Goal: Information Seeking & Learning: Learn about a topic

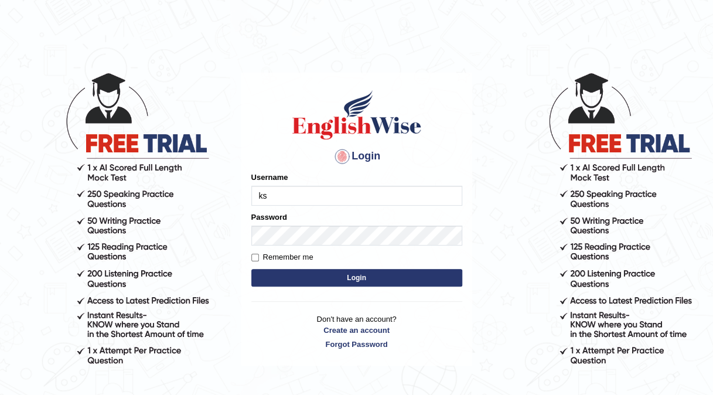
type input "k"
type input "Kishonga"
click at [335, 272] on button "Login" at bounding box center [356, 278] width 211 height 18
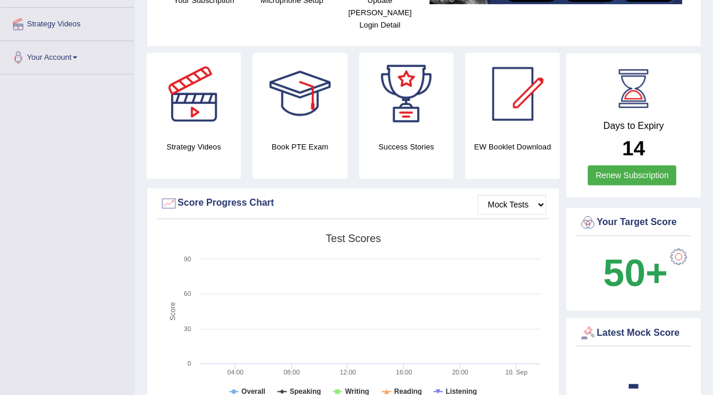
scroll to position [252, 0]
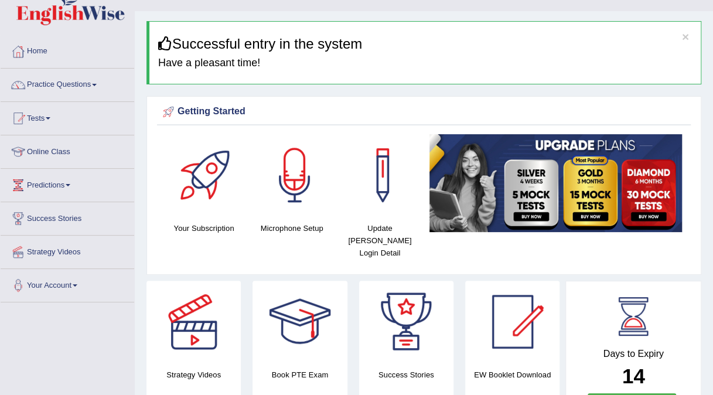
scroll to position [0, 0]
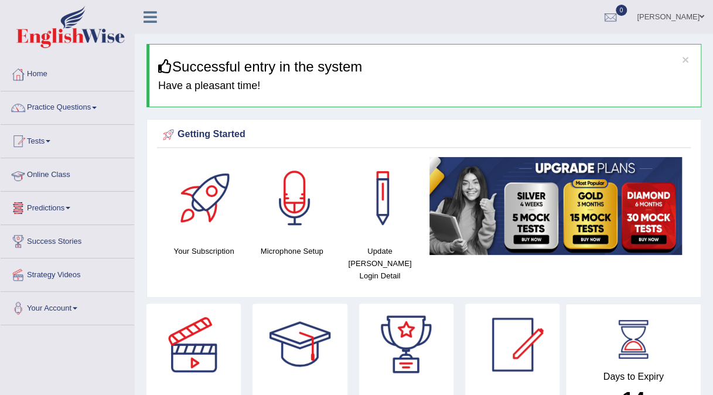
click at [57, 186] on link "Online Class" at bounding box center [68, 172] width 134 height 29
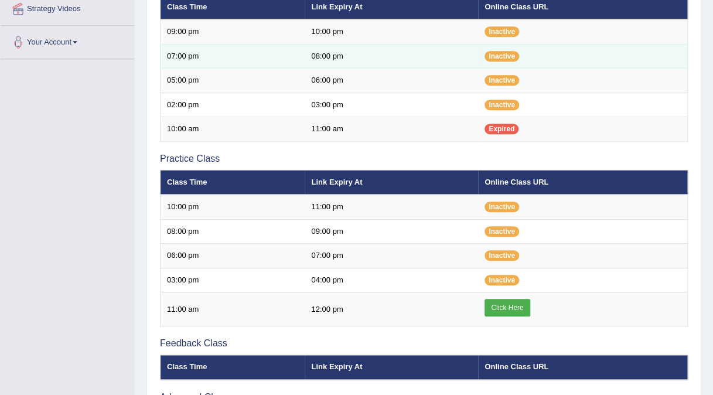
scroll to position [266, 0]
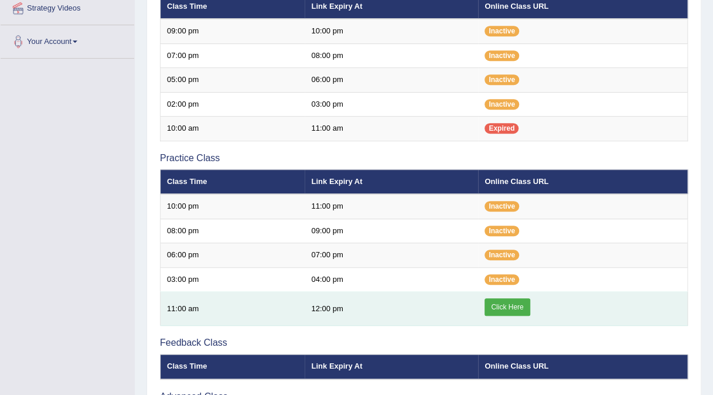
click at [512, 305] on link "Click Here" at bounding box center [506, 307] width 45 height 18
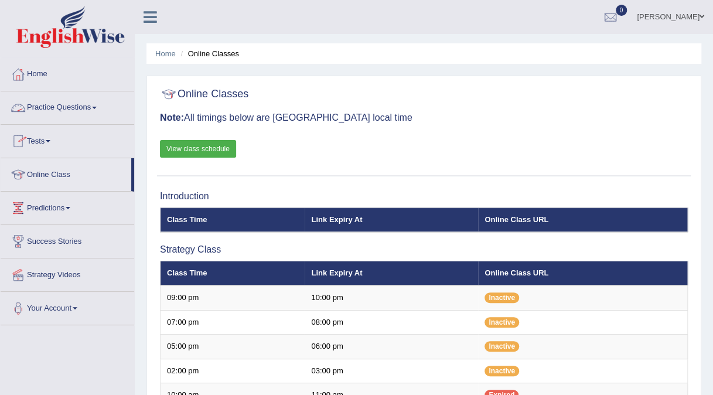
click at [53, 108] on link "Practice Questions" at bounding box center [68, 105] width 134 height 29
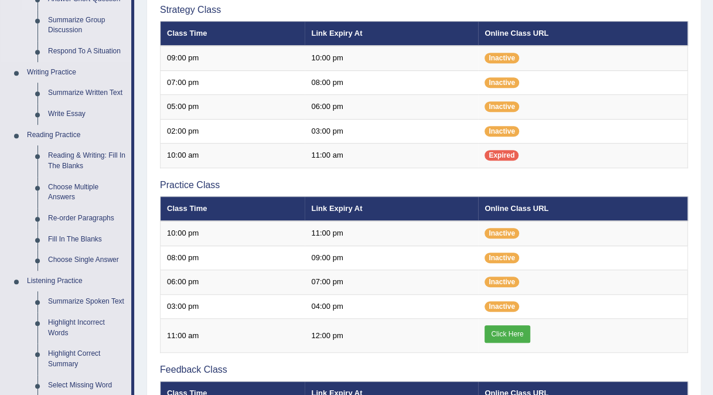
scroll to position [240, 0]
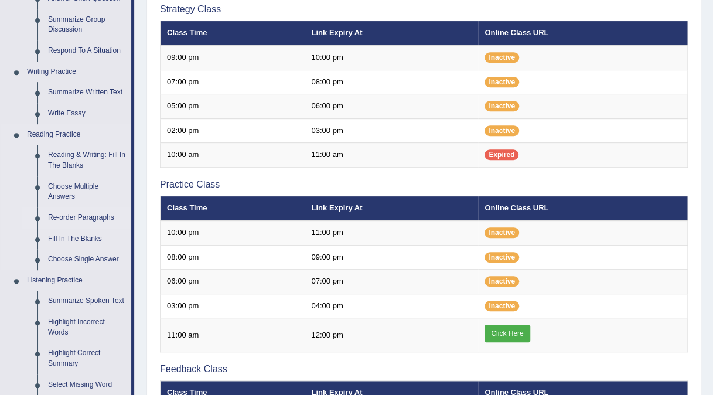
click at [60, 212] on link "Re-order Paragraphs" at bounding box center [87, 217] width 88 height 21
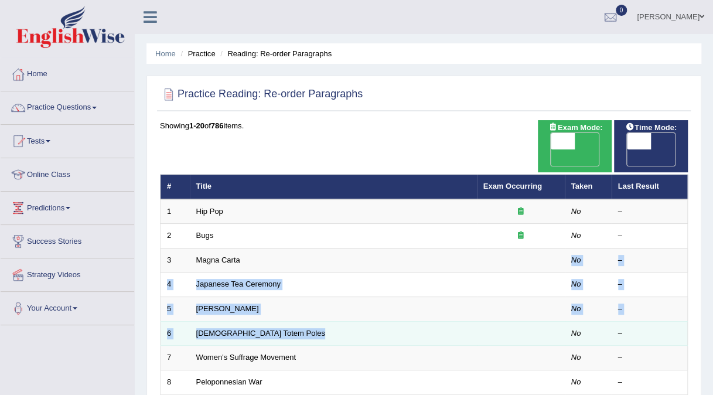
drag, startPoint x: 372, startPoint y: 233, endPoint x: 559, endPoint y: 303, distance: 199.1
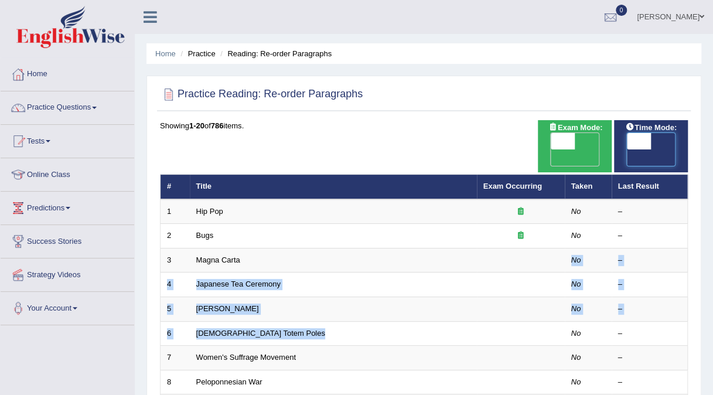
click at [633, 143] on span at bounding box center [639, 141] width 25 height 16
checkbox input "true"
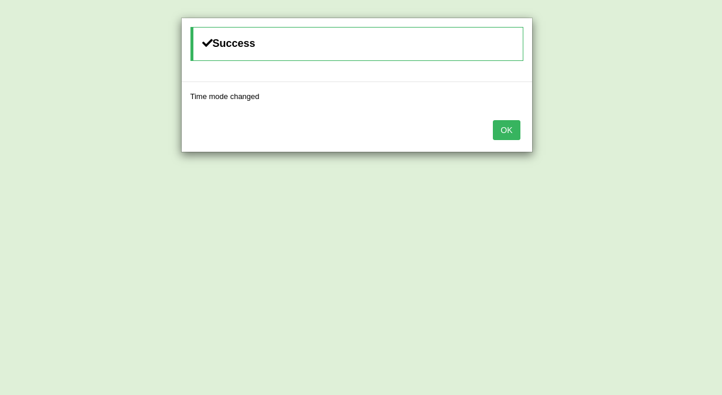
click at [506, 131] on button "OK" at bounding box center [506, 130] width 27 height 20
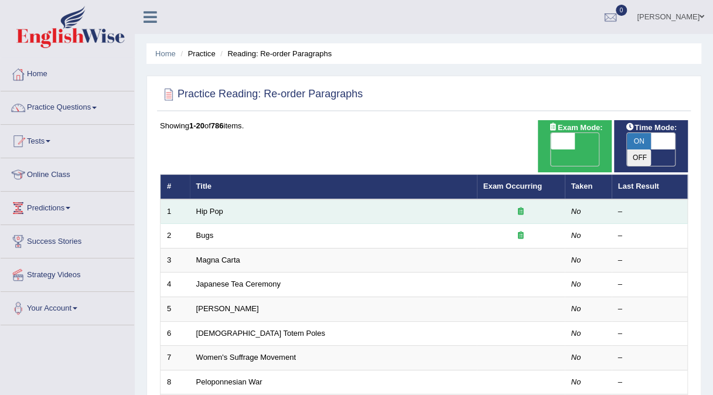
click at [200, 199] on td "Hip Pop" at bounding box center [333, 211] width 287 height 25
click at [210, 207] on link "Hip Pop" at bounding box center [209, 211] width 27 height 9
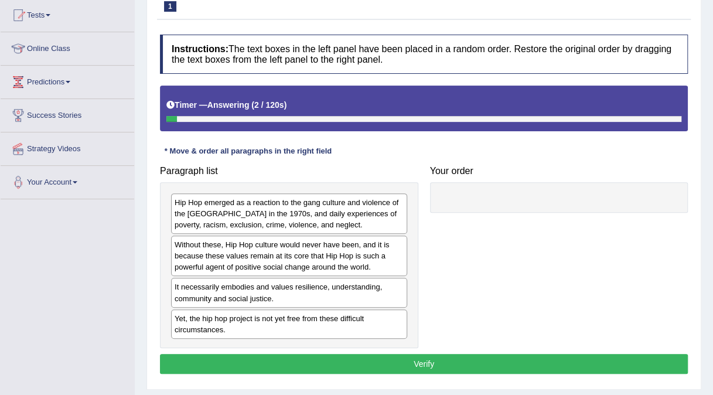
scroll to position [125, 0]
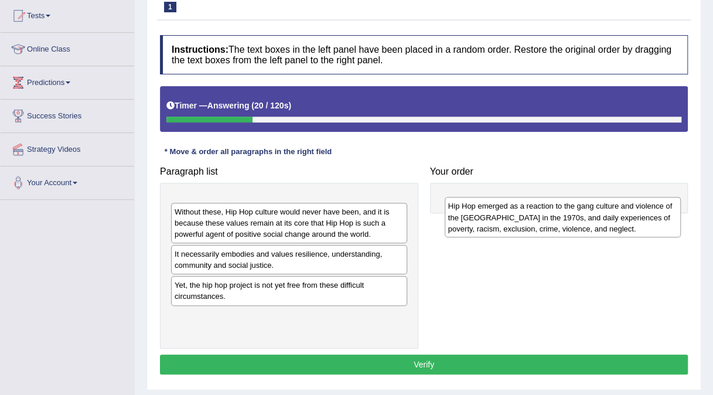
drag, startPoint x: 235, startPoint y: 221, endPoint x: 508, endPoint y: 225, distance: 273.5
click at [508, 225] on div "Hip Hop emerged as a reaction to the gang culture and violence of the [GEOGRAPH…" at bounding box center [563, 217] width 236 height 40
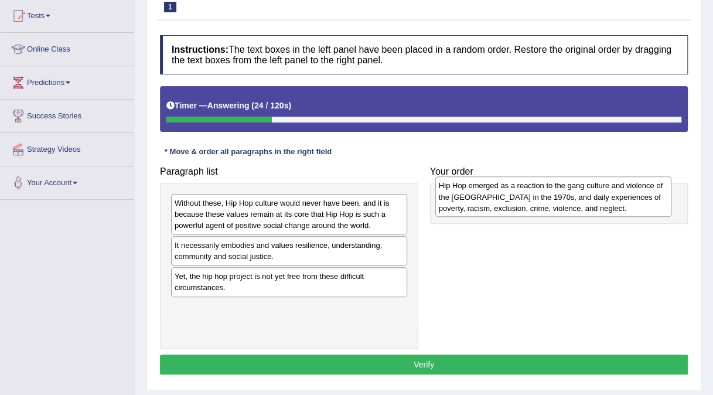
drag, startPoint x: 368, startPoint y: 202, endPoint x: 632, endPoint y: 185, distance: 264.7
click at [632, 185] on div "Hip Hop emerged as a reaction to the gang culture and violence of the [GEOGRAPH…" at bounding box center [553, 196] width 236 height 40
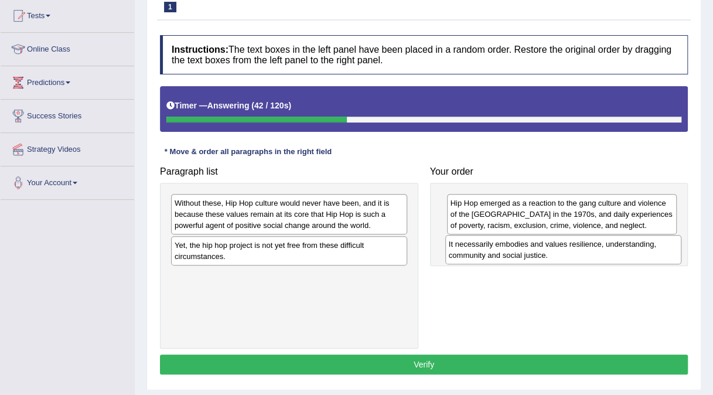
drag, startPoint x: 225, startPoint y: 247, endPoint x: 499, endPoint y: 247, distance: 274.1
click at [499, 247] on div "It necessarily embodies and values resilience, understanding, community and soc…" at bounding box center [563, 249] width 236 height 29
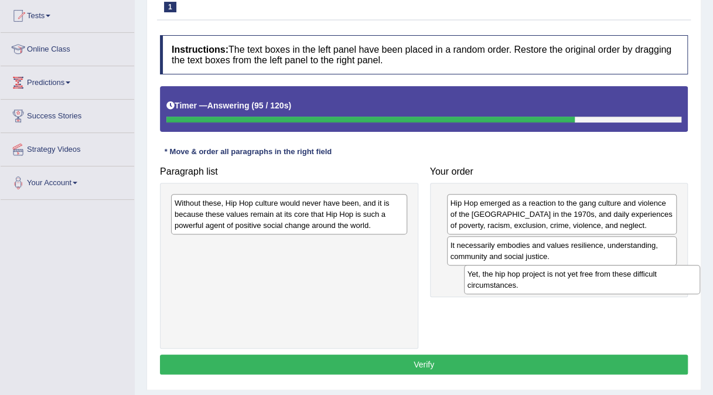
drag, startPoint x: 271, startPoint y: 245, endPoint x: 563, endPoint y: 274, distance: 294.3
click at [563, 274] on div "Yet, the hip hop project is not yet free from these difficult circumstances." at bounding box center [582, 279] width 236 height 29
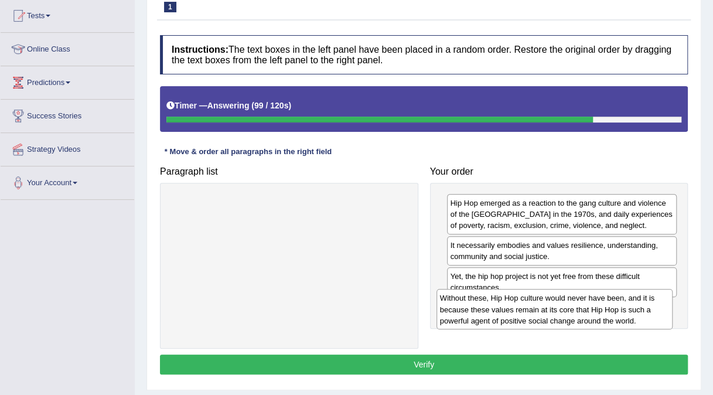
drag, startPoint x: 394, startPoint y: 215, endPoint x: 659, endPoint y: 310, distance: 282.0
click at [659, 310] on div "Without these, Hip Hop culture would never have been, and it is because these v…" at bounding box center [554, 309] width 236 height 40
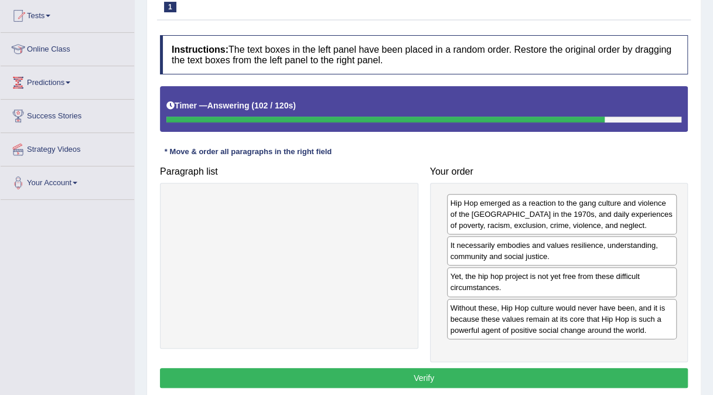
click at [521, 371] on button "Verify" at bounding box center [424, 378] width 528 height 20
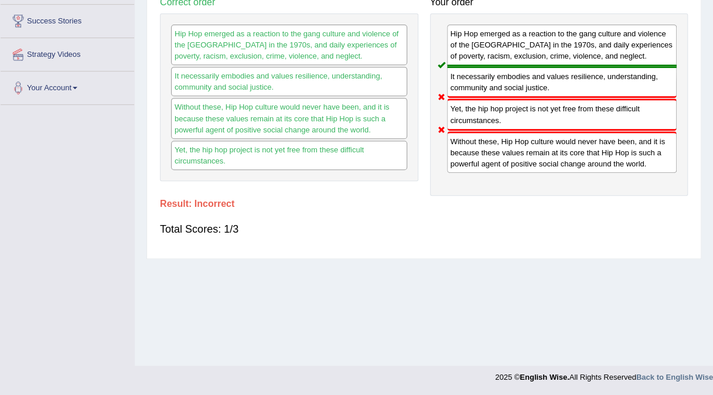
scroll to position [0, 0]
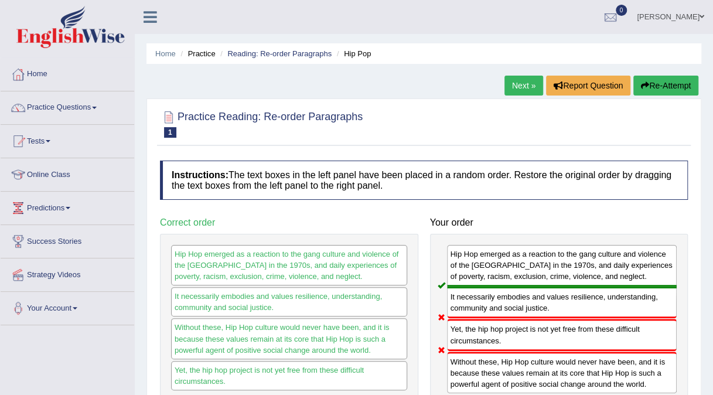
click at [513, 82] on link "Next »" at bounding box center [523, 86] width 39 height 20
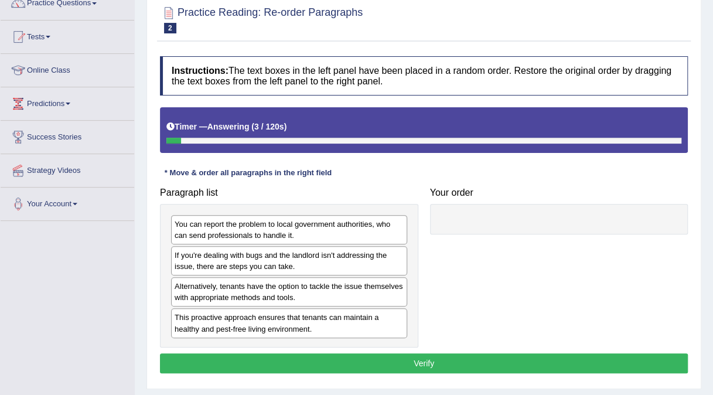
scroll to position [105, 0]
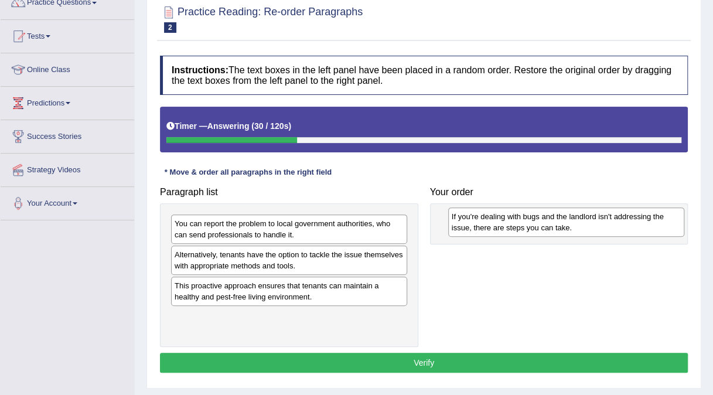
drag, startPoint x: 266, startPoint y: 250, endPoint x: 544, endPoint y: 212, distance: 279.6
click at [544, 212] on div "If you're dealing with bugs and the landlord isn't addressing the issue, there …" at bounding box center [566, 221] width 236 height 29
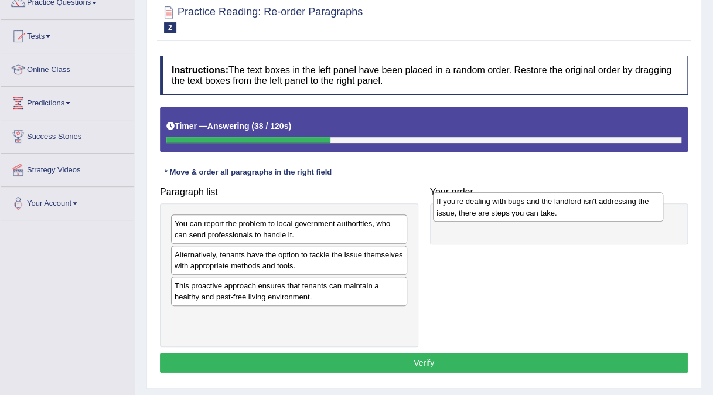
drag, startPoint x: 453, startPoint y: 218, endPoint x: 439, endPoint y: 197, distance: 25.0
click at [439, 197] on div "If you're dealing with bugs and the landlord isn't addressing the issue, there …" at bounding box center [548, 206] width 230 height 29
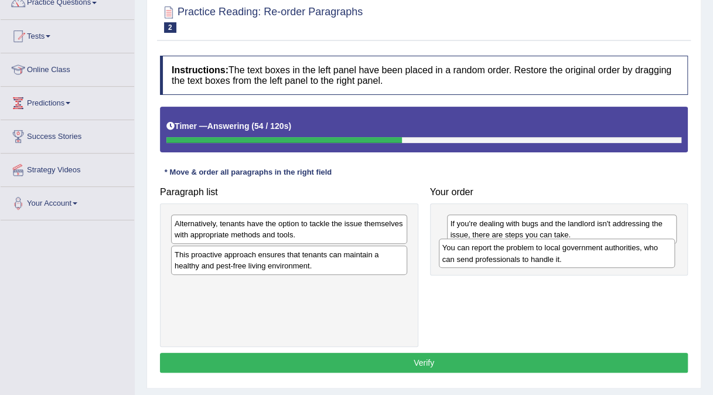
drag, startPoint x: 264, startPoint y: 227, endPoint x: 531, endPoint y: 250, distance: 268.6
click at [531, 250] on div "You can report the problem to local government authorities, who can send profes…" at bounding box center [557, 252] width 236 height 29
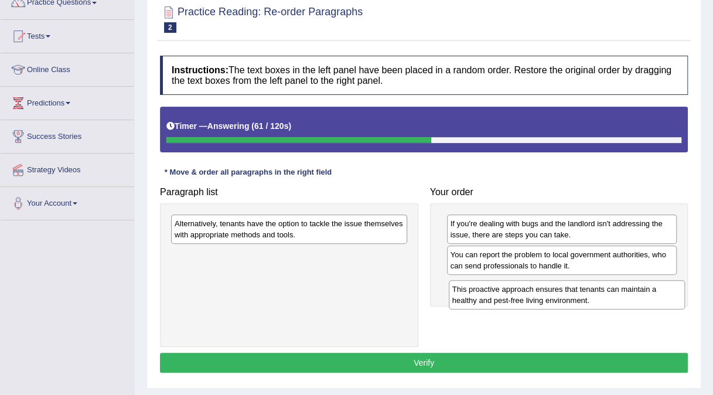
drag, startPoint x: 274, startPoint y: 264, endPoint x: 552, endPoint y: 299, distance: 279.8
click at [552, 299] on div "This proactive approach ensures that tenants can maintain a healthy and pest-fr…" at bounding box center [567, 294] width 236 height 29
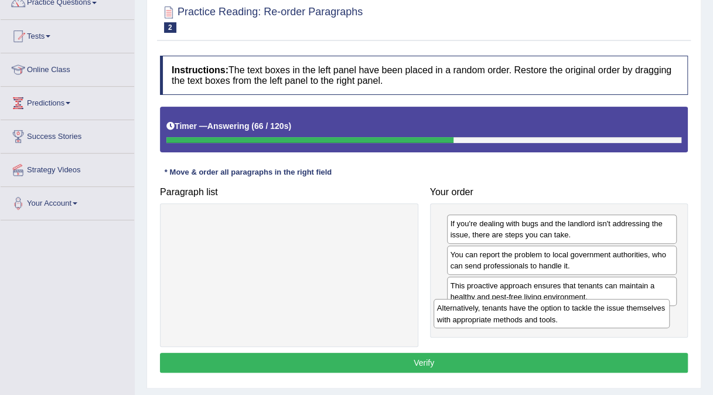
drag, startPoint x: 310, startPoint y: 227, endPoint x: 573, endPoint y: 313, distance: 276.0
click at [573, 313] on div "Alternatively, tenants have the option to tackle the issue themselves with appr…" at bounding box center [551, 313] width 236 height 29
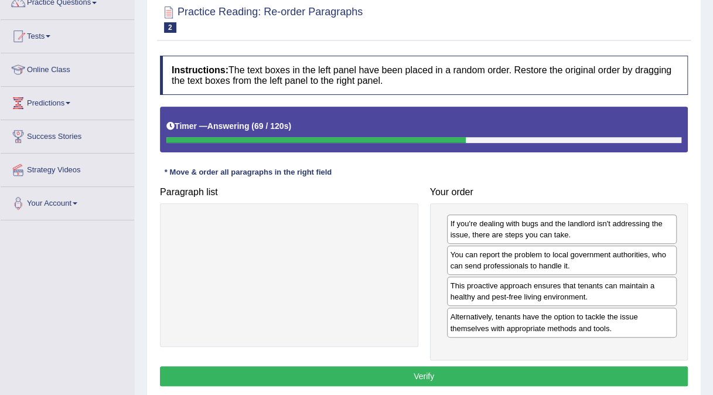
click at [494, 381] on button "Verify" at bounding box center [424, 376] width 528 height 20
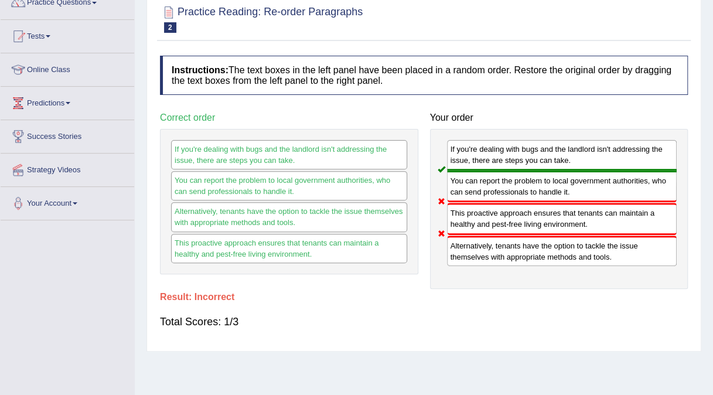
scroll to position [0, 0]
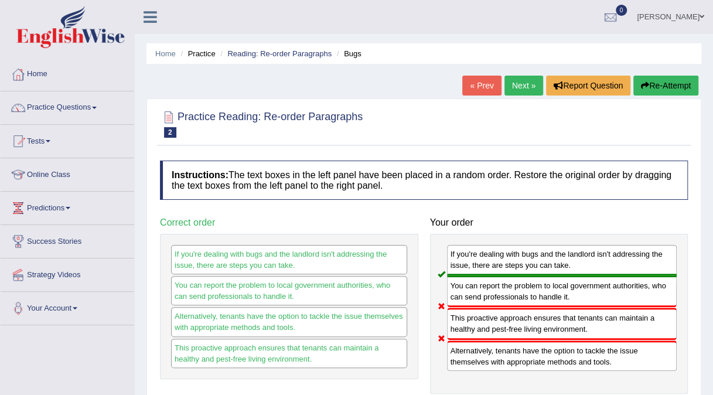
click at [528, 87] on link "Next »" at bounding box center [523, 86] width 39 height 20
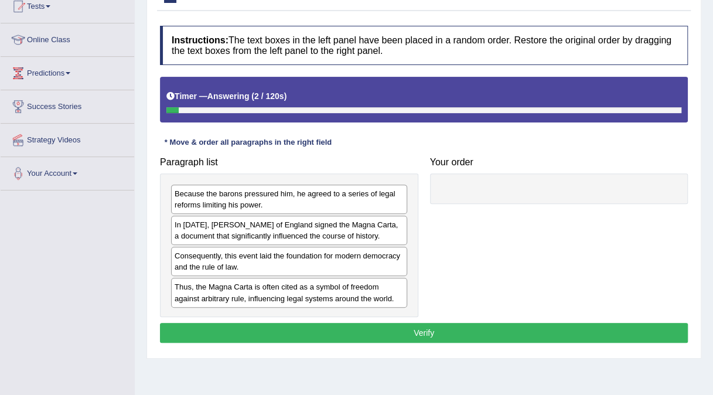
scroll to position [135, 0]
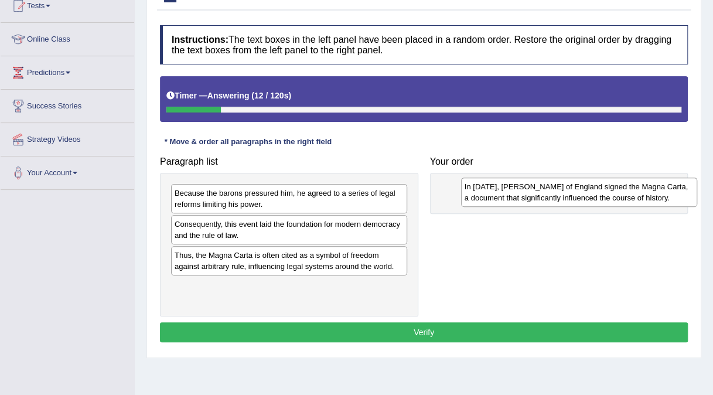
drag, startPoint x: 235, startPoint y: 239, endPoint x: 527, endPoint y: 199, distance: 293.8
click at [527, 199] on div "In 1215, King John of England signed the Magna Carta, a document that significa…" at bounding box center [579, 191] width 236 height 29
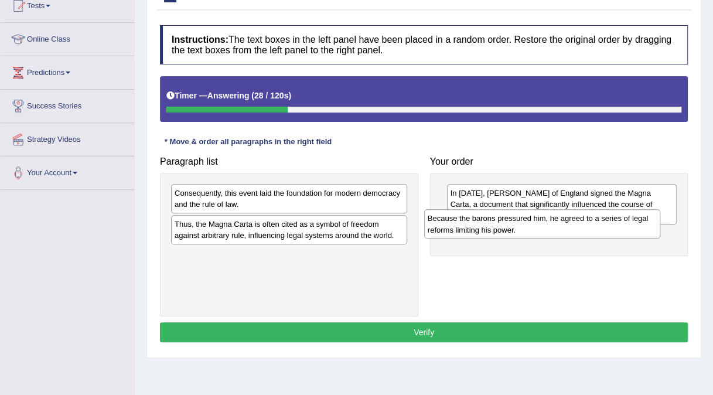
drag, startPoint x: 242, startPoint y: 206, endPoint x: 495, endPoint y: 231, distance: 254.9
click at [495, 231] on div "Because the barons pressured him, he agreed to a series of legal reforms limiti…" at bounding box center [542, 223] width 236 height 29
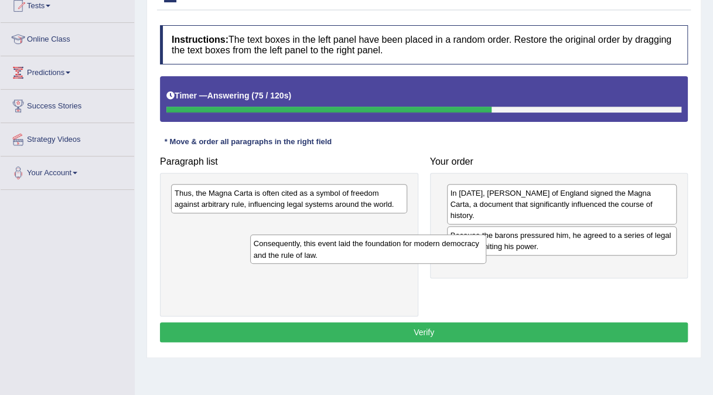
drag, startPoint x: 316, startPoint y: 203, endPoint x: 384, endPoint y: 251, distance: 83.2
click at [384, 251] on div "Consequently, this event laid the foundation for modern democracy and the rule …" at bounding box center [368, 248] width 236 height 29
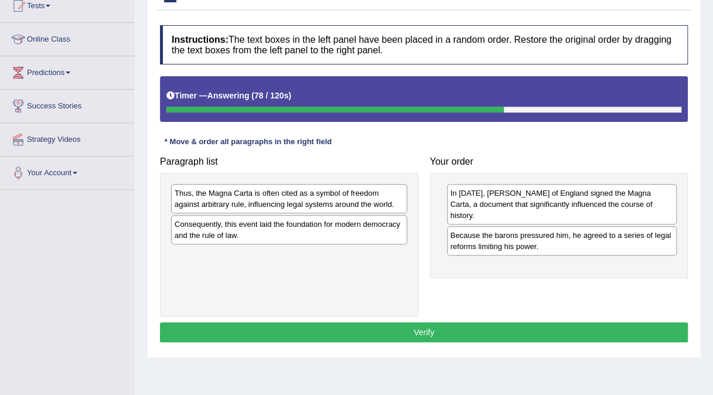
drag, startPoint x: 325, startPoint y: 213, endPoint x: 348, endPoint y: 201, distance: 25.4
click at [348, 201] on div "Thus, the Magna Carta is often cited as a symbol of freedom against arbitrary r…" at bounding box center [289, 244] width 258 height 143
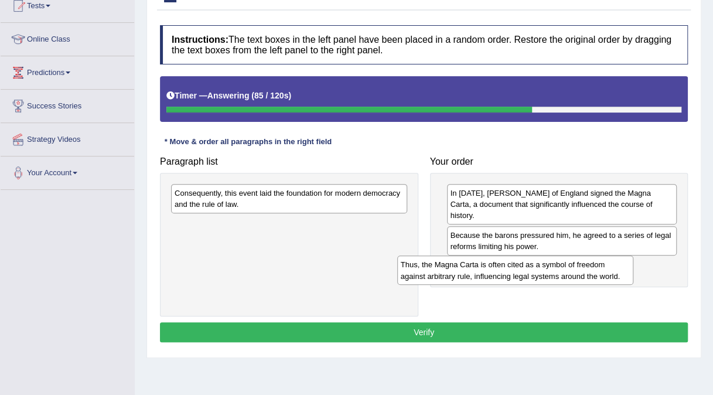
drag, startPoint x: 300, startPoint y: 203, endPoint x: 527, endPoint y: 275, distance: 237.3
click at [527, 275] on div "Thus, the Magna Carta is often cited as a symbol of freedom against arbitrary r…" at bounding box center [515, 269] width 236 height 29
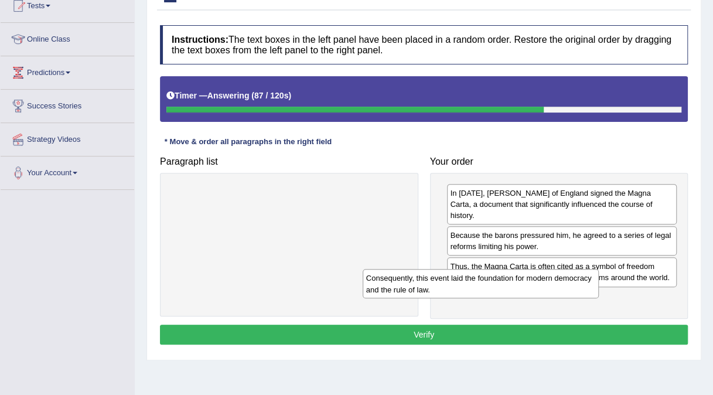
drag, startPoint x: 324, startPoint y: 202, endPoint x: 525, endPoint y: 292, distance: 219.7
click at [525, 292] on div "Consequently, this event laid the foundation for modern democracy and the rule …" at bounding box center [481, 283] width 236 height 29
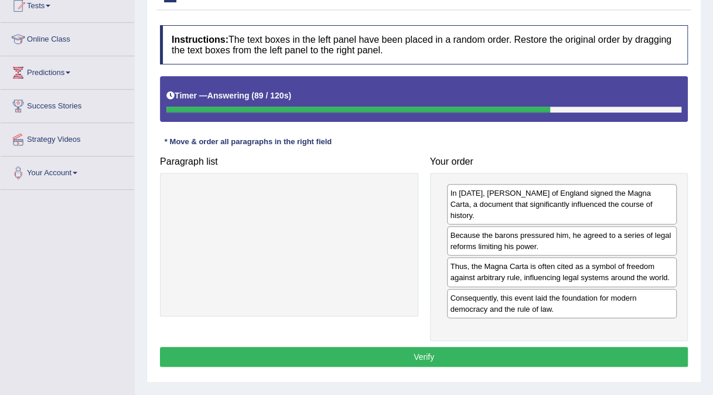
click at [447, 347] on button "Verify" at bounding box center [424, 357] width 528 height 20
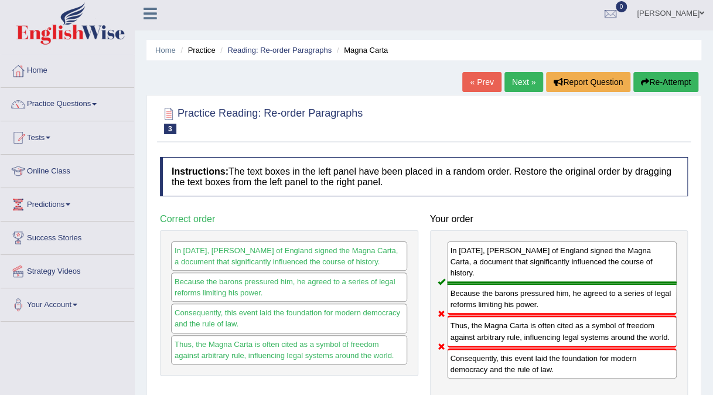
scroll to position [0, 0]
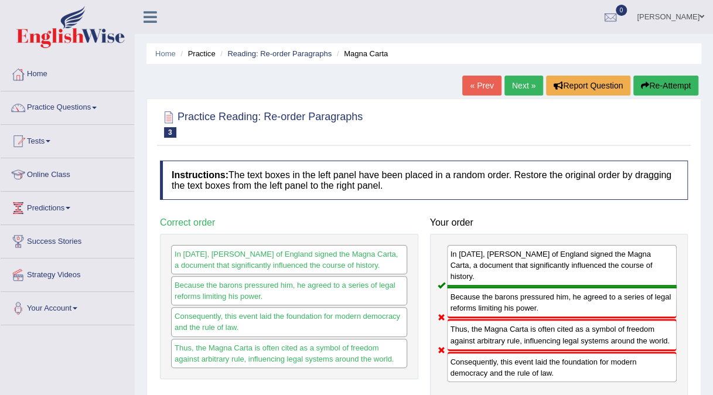
click at [526, 87] on link "Next »" at bounding box center [523, 86] width 39 height 20
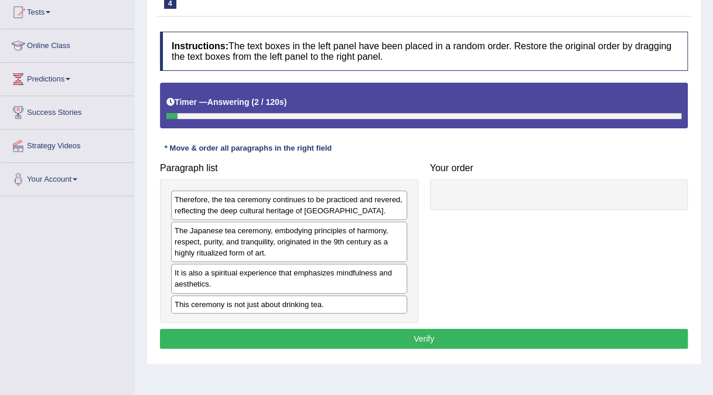
scroll to position [128, 0]
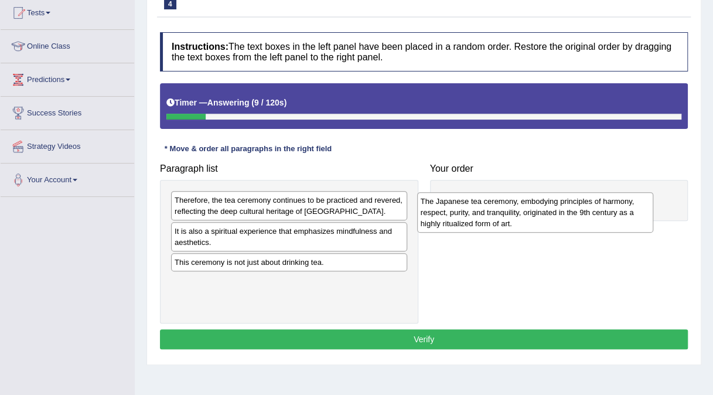
drag, startPoint x: 249, startPoint y: 233, endPoint x: 495, endPoint y: 204, distance: 247.7
click at [495, 204] on div "The Japanese tea ceremony, embodying principles of harmony, respect, purity, an…" at bounding box center [535, 212] width 236 height 40
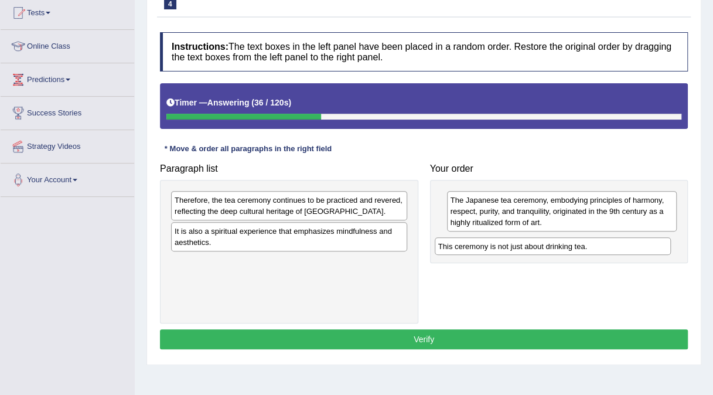
drag, startPoint x: 263, startPoint y: 261, endPoint x: 527, endPoint y: 247, distance: 264.0
click at [527, 247] on div "This ceremony is not just about drinking tea." at bounding box center [553, 246] width 236 height 18
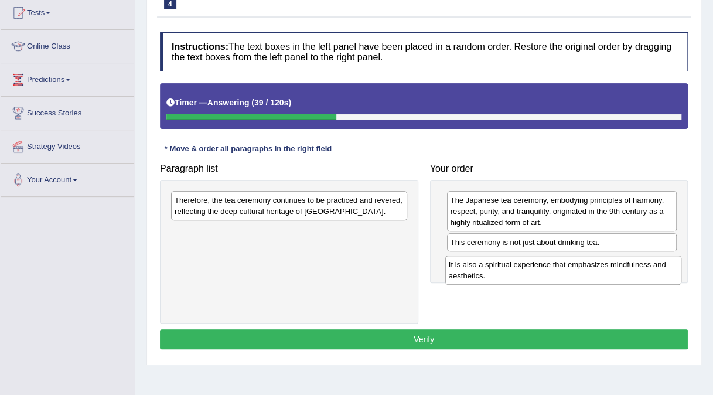
drag, startPoint x: 372, startPoint y: 235, endPoint x: 647, endPoint y: 270, distance: 276.3
click at [647, 270] on div "It is also a spiritual experience that emphasizes mindfulness and aesthetics." at bounding box center [563, 269] width 236 height 29
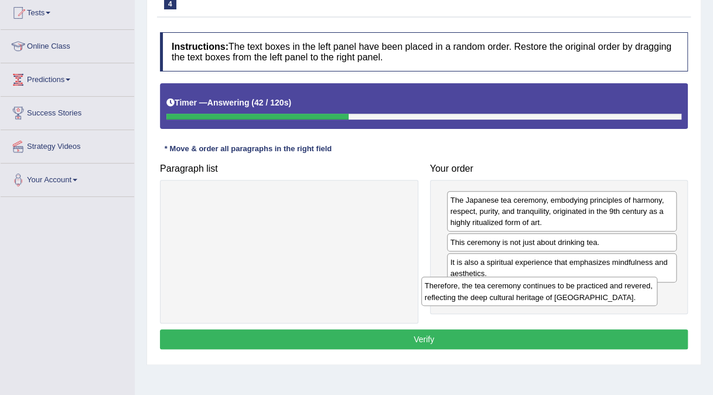
drag, startPoint x: 387, startPoint y: 203, endPoint x: 637, endPoint y: 289, distance: 264.5
click at [637, 289] on div "Therefore, the tea ceremony continues to be practiced and revered, reflecting t…" at bounding box center [539, 290] width 236 height 29
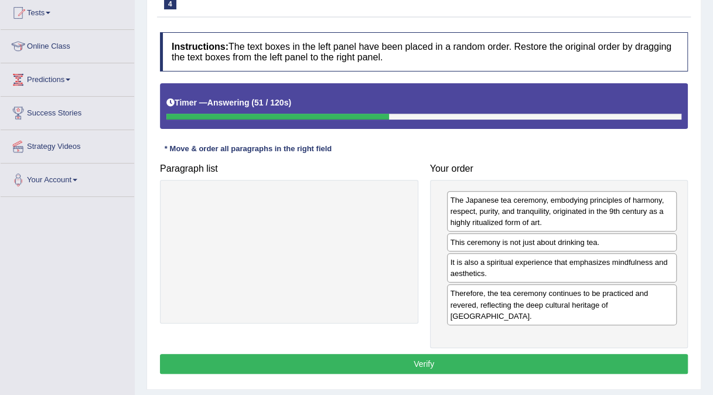
click at [469, 354] on button "Verify" at bounding box center [424, 364] width 528 height 20
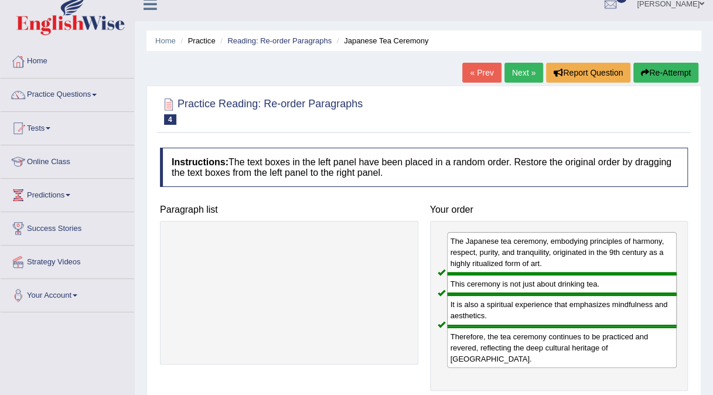
scroll to position [0, 0]
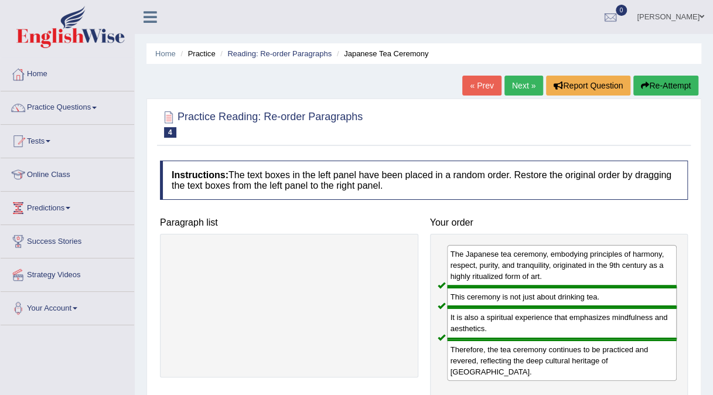
click at [519, 89] on link "Next »" at bounding box center [523, 86] width 39 height 20
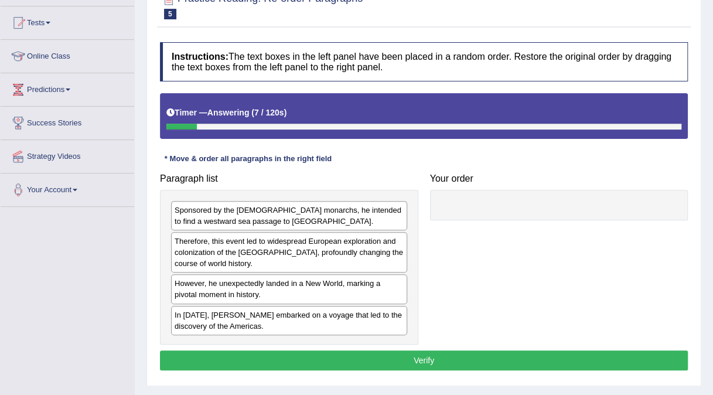
scroll to position [119, 0]
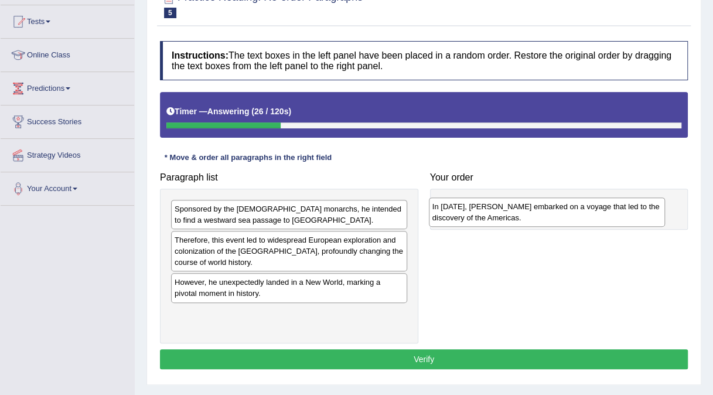
drag, startPoint x: 240, startPoint y: 315, endPoint x: 498, endPoint y: 210, distance: 279.0
click at [498, 210] on div "In [DATE], [PERSON_NAME] embarked on a voyage that led to the discovery of the …" at bounding box center [547, 211] width 236 height 29
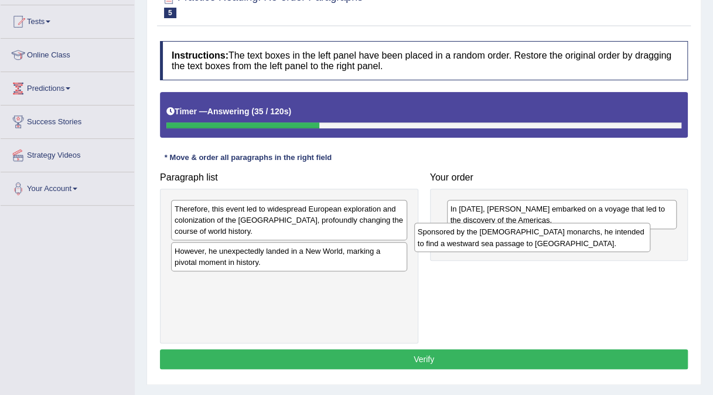
drag, startPoint x: 223, startPoint y: 215, endPoint x: 466, endPoint y: 238, distance: 244.2
click at [466, 238] on div "Sponsored by the Spanish monarchs, he intended to find a westward sea passage t…" at bounding box center [532, 237] width 236 height 29
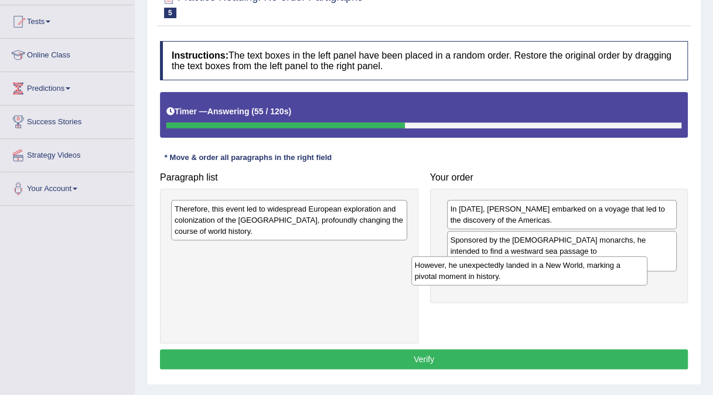
drag, startPoint x: 238, startPoint y: 261, endPoint x: 478, endPoint y: 276, distance: 240.6
click at [478, 276] on div "However, he unexpectedly landed in a New World, marking a pivotal moment in his…" at bounding box center [529, 270] width 236 height 29
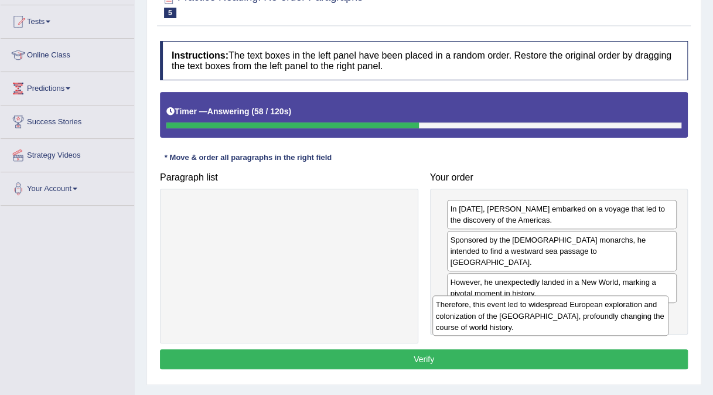
drag, startPoint x: 372, startPoint y: 214, endPoint x: 634, endPoint y: 310, distance: 278.3
click at [634, 310] on div "Therefore, this event led to widespread European exploration and colonization o…" at bounding box center [550, 315] width 236 height 40
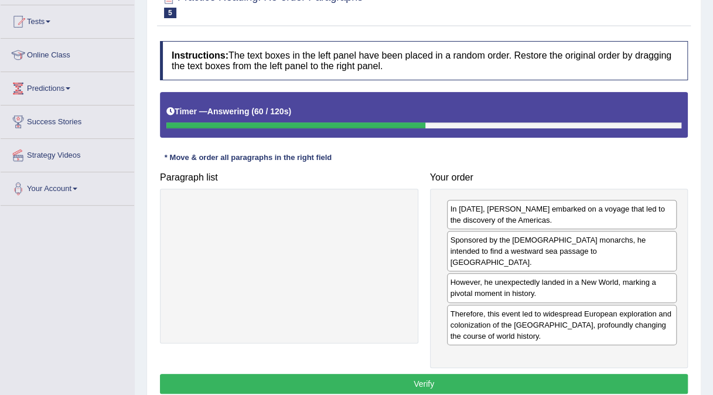
click at [546, 374] on button "Verify" at bounding box center [424, 384] width 528 height 20
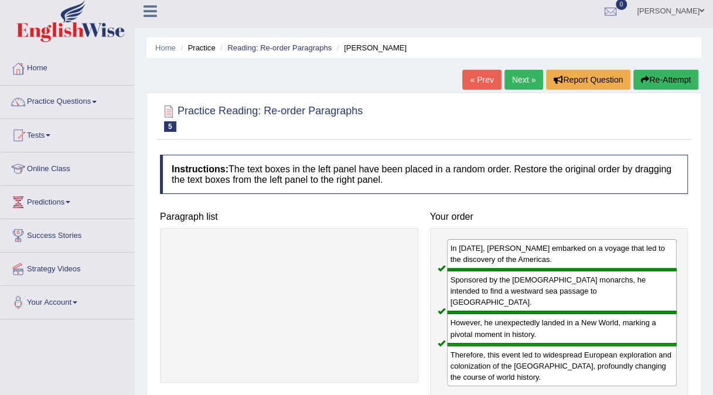
scroll to position [0, 0]
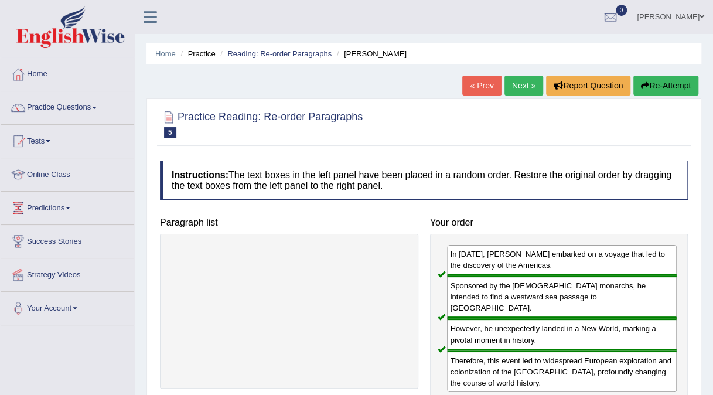
click at [529, 77] on link "Next »" at bounding box center [523, 86] width 39 height 20
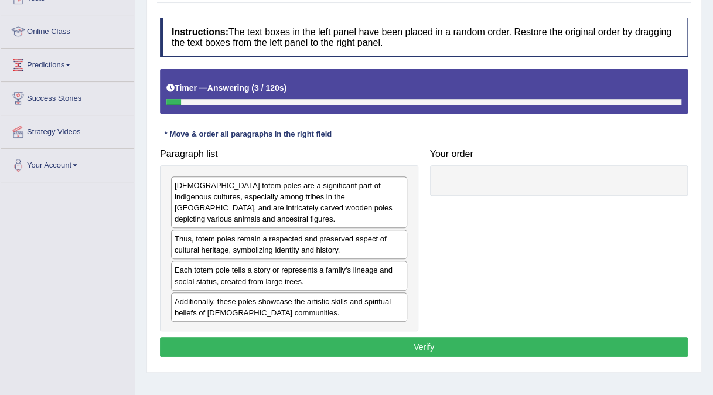
scroll to position [147, 0]
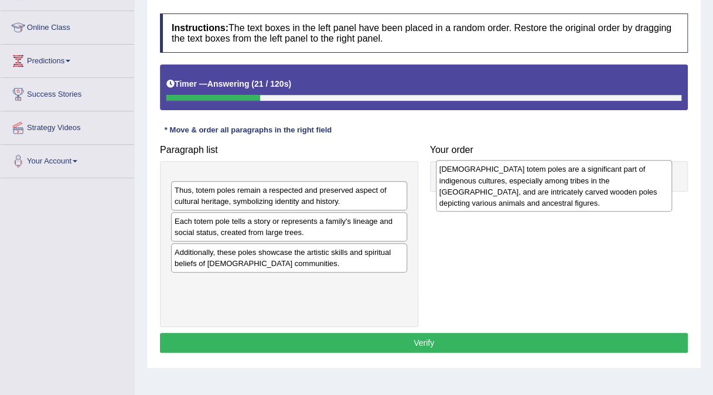
drag, startPoint x: 255, startPoint y: 213, endPoint x: 520, endPoint y: 202, distance: 265.0
click at [520, 202] on div "Native American totem poles are a significant part of indigenous cultures, espe…" at bounding box center [554, 186] width 236 height 52
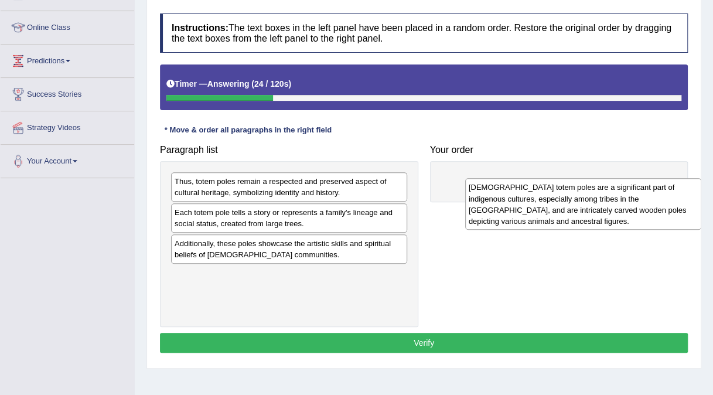
drag, startPoint x: 348, startPoint y: 203, endPoint x: 646, endPoint y: 204, distance: 298.1
click at [646, 204] on div "Native American totem poles are a significant part of indigenous cultures, espe…" at bounding box center [583, 204] width 236 height 52
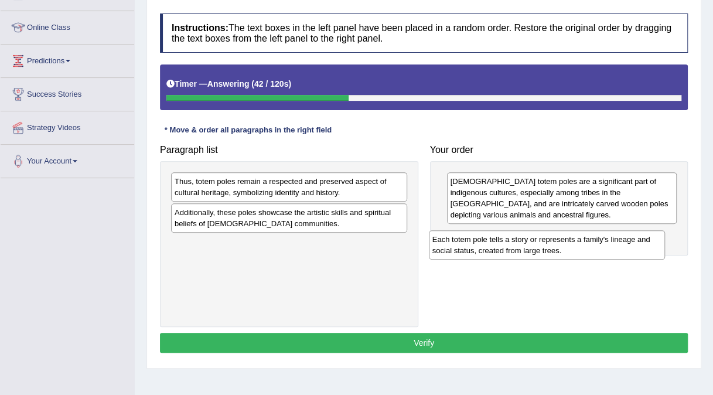
drag, startPoint x: 356, startPoint y: 219, endPoint x: 613, endPoint y: 247, distance: 259.2
click at [613, 247] on div "Each totem pole tells a story or represents a family's lineage and social statu…" at bounding box center [547, 244] width 236 height 29
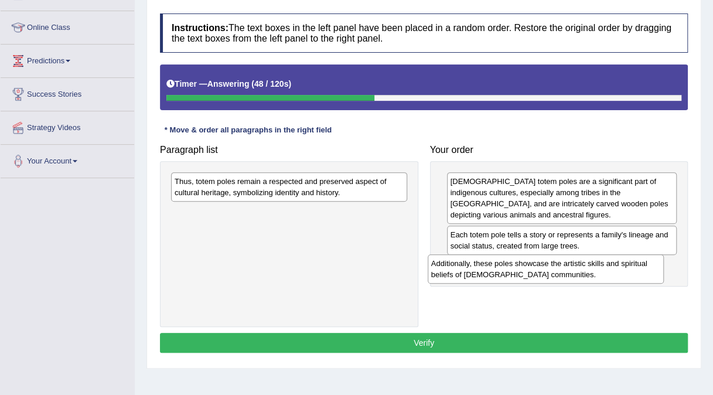
drag, startPoint x: 334, startPoint y: 220, endPoint x: 591, endPoint y: 271, distance: 262.0
click at [591, 271] on div "Additionally, these poles showcase the artistic skills and spiritual beliefs of…" at bounding box center [546, 268] width 236 height 29
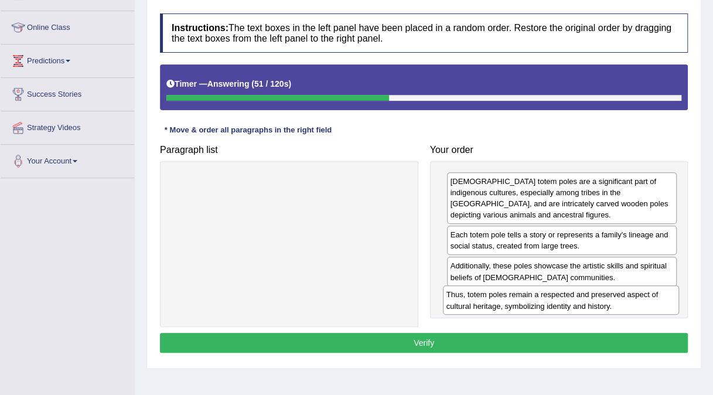
drag, startPoint x: 341, startPoint y: 196, endPoint x: 616, endPoint y: 308, distance: 296.6
click at [616, 308] on div "Thus, totem poles remain a respected and preserved aspect of cultural heritage,…" at bounding box center [561, 299] width 236 height 29
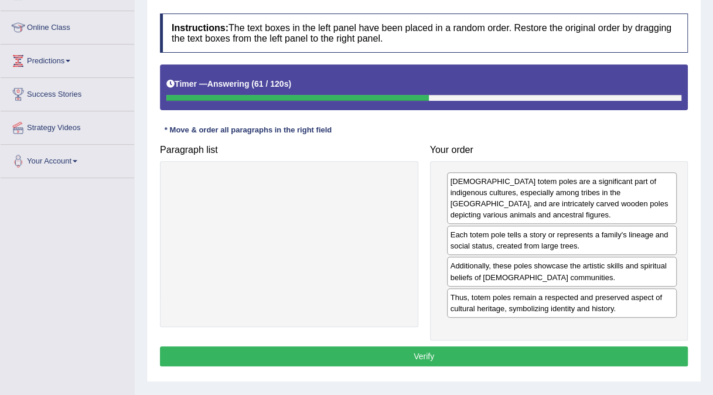
click at [419, 354] on button "Verify" at bounding box center [424, 356] width 528 height 20
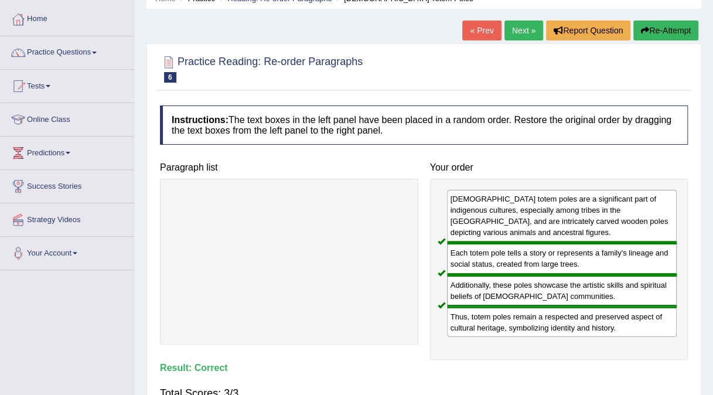
scroll to position [54, 0]
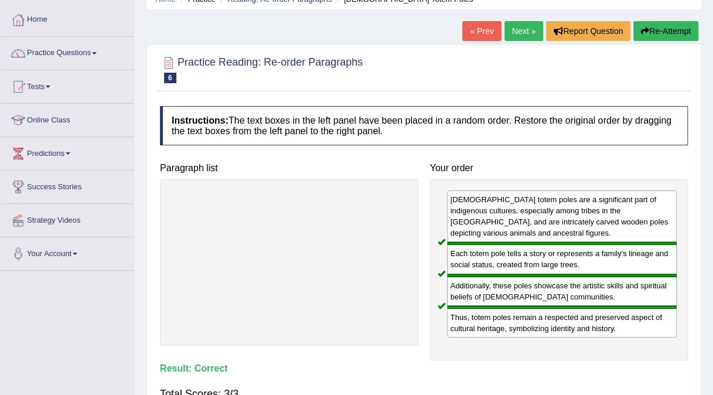
click at [532, 27] on link "Next »" at bounding box center [523, 31] width 39 height 20
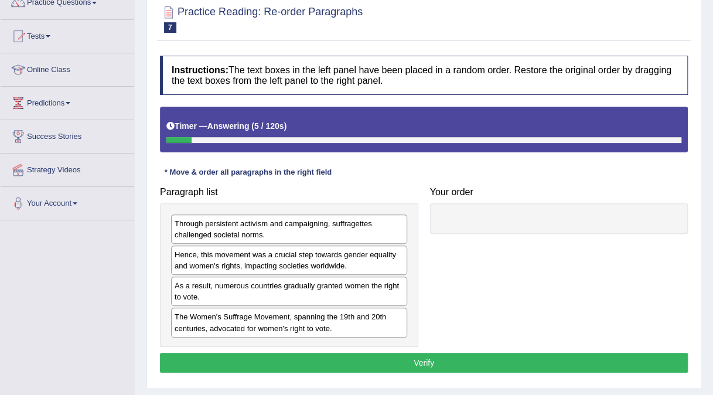
scroll to position [106, 0]
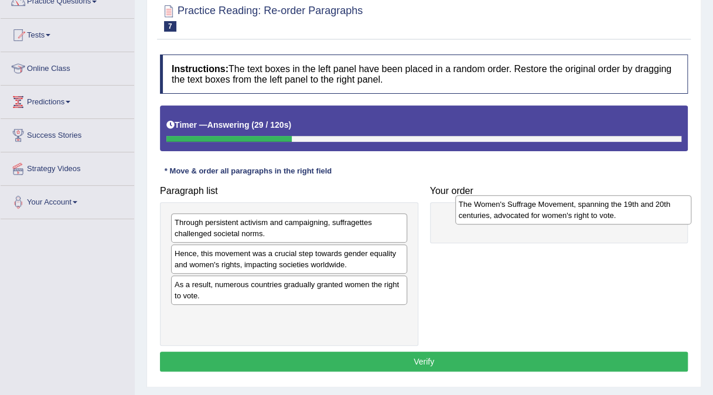
drag, startPoint x: 230, startPoint y: 322, endPoint x: 513, endPoint y: 212, distance: 304.1
click at [513, 212] on div "The Women's Suffrage Movement, spanning the 19th and 20th centuries, advocated …" at bounding box center [573, 209] width 236 height 29
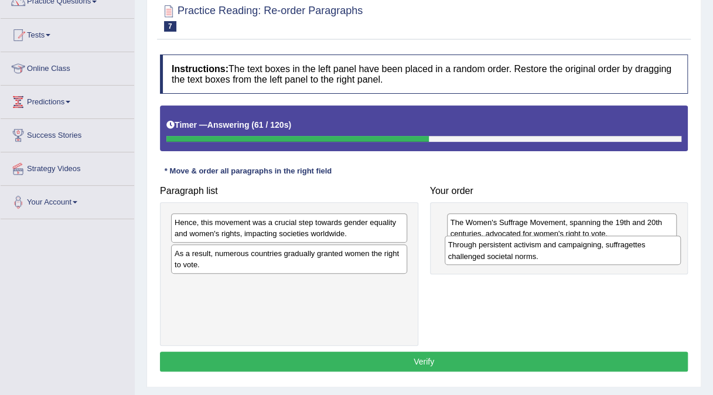
drag, startPoint x: 224, startPoint y: 232, endPoint x: 497, endPoint y: 255, distance: 274.5
click at [497, 255] on div "Through persistent activism and campaigning, suffragettes challenged societal n…" at bounding box center [563, 249] width 236 height 29
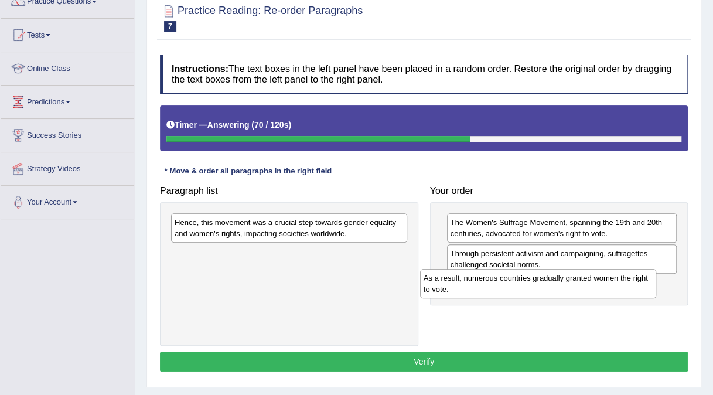
drag, startPoint x: 357, startPoint y: 261, endPoint x: 606, endPoint y: 286, distance: 250.1
click at [606, 286] on div "As a result, numerous countries gradually granted women the right to vote." at bounding box center [538, 283] width 236 height 29
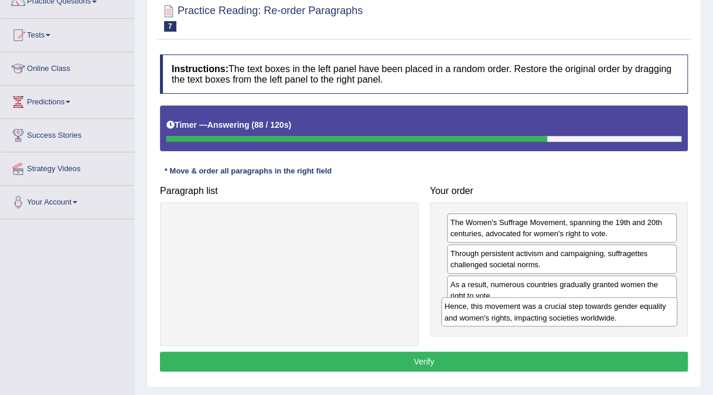
drag, startPoint x: 388, startPoint y: 227, endPoint x: 658, endPoint y: 311, distance: 282.9
click at [658, 311] on div "Hence, this movement was a crucial step towards gender equality and women's rig…" at bounding box center [559, 311] width 236 height 29
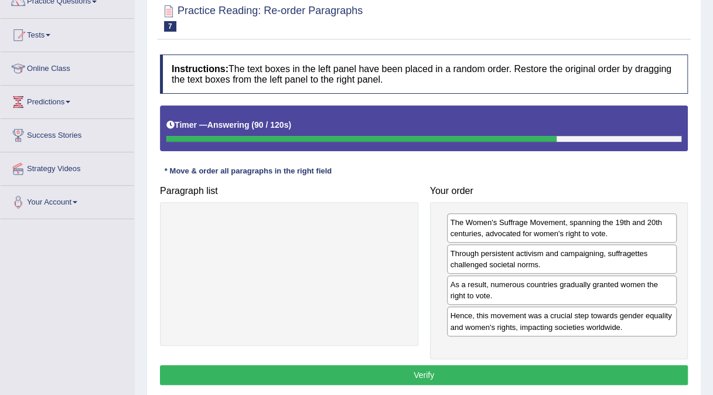
click at [658, 311] on div "Hence, this movement was a crucial step towards gender equality and women's rig…" at bounding box center [562, 320] width 230 height 29
click at [495, 368] on button "Verify" at bounding box center [424, 375] width 528 height 20
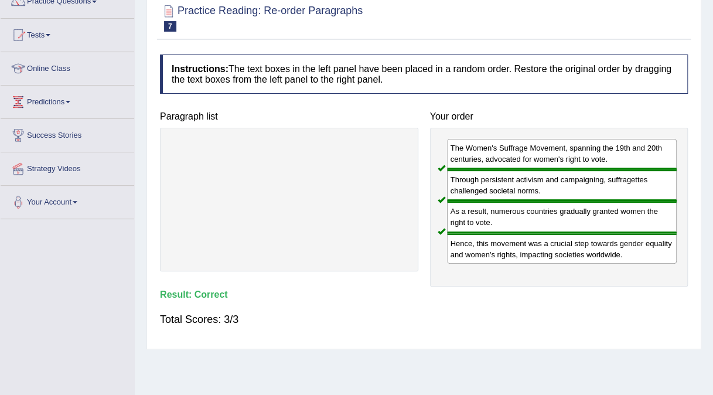
scroll to position [0, 0]
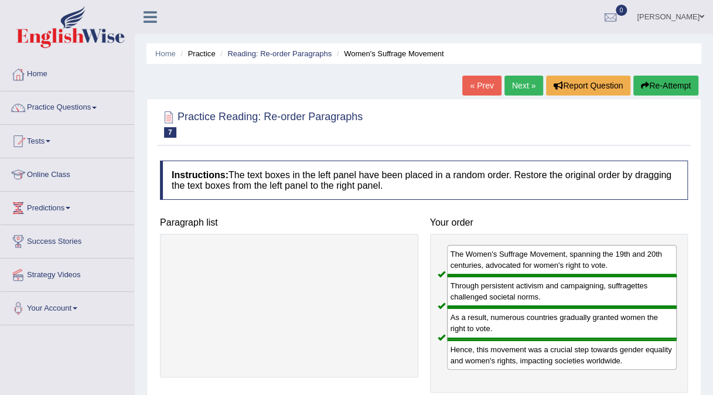
click at [519, 83] on link "Next »" at bounding box center [523, 86] width 39 height 20
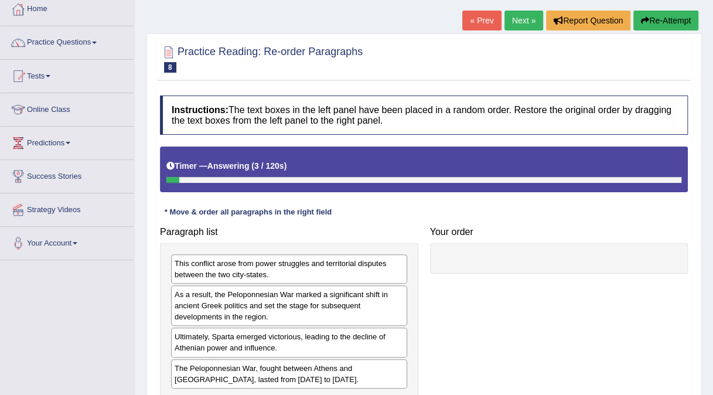
scroll to position [77, 0]
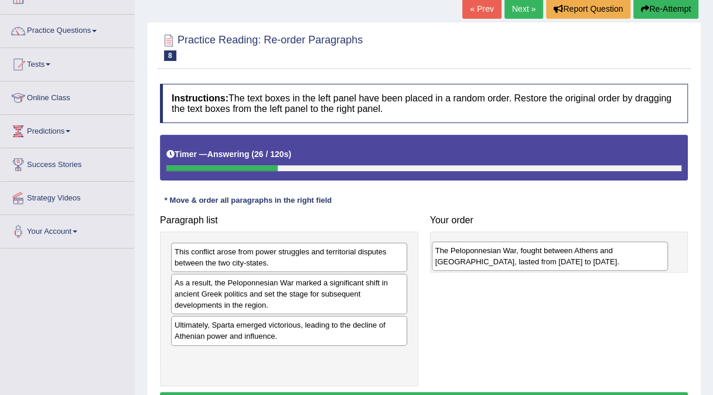
drag, startPoint x: 287, startPoint y: 366, endPoint x: 548, endPoint y: 262, distance: 280.7
click at [548, 262] on div "The Peloponnesian War, fought between Athens and Sparta, lasted from 431 to 404…" at bounding box center [550, 255] width 236 height 29
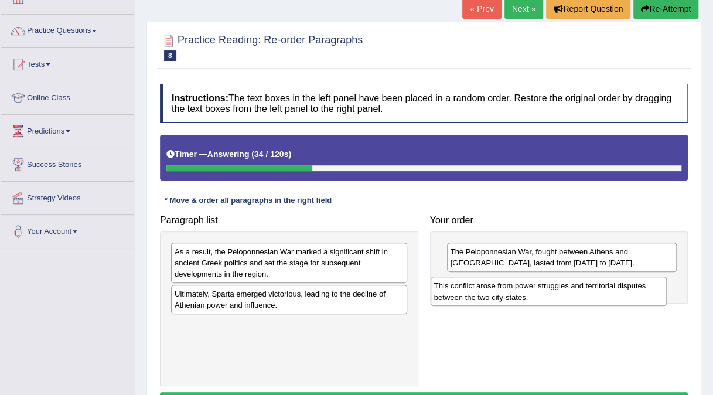
drag, startPoint x: 239, startPoint y: 261, endPoint x: 498, endPoint y: 295, distance: 261.7
click at [498, 295] on div "This conflict arose from power struggles and territorial disputes between the t…" at bounding box center [548, 290] width 236 height 29
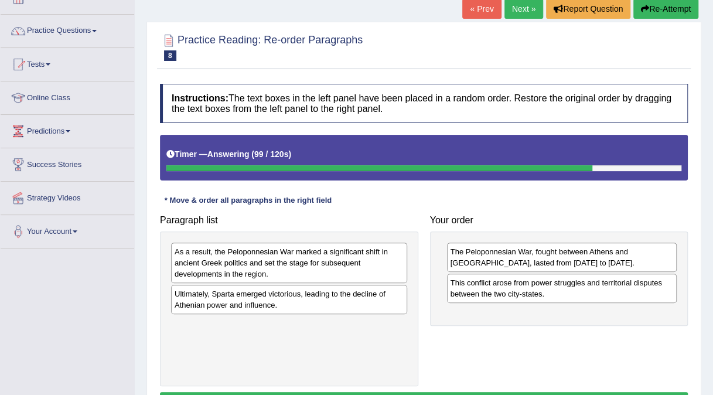
click at [289, 274] on div "As a result, the Peloponnesian War marked a significant shift in ancient Greek …" at bounding box center [289, 262] width 236 height 40
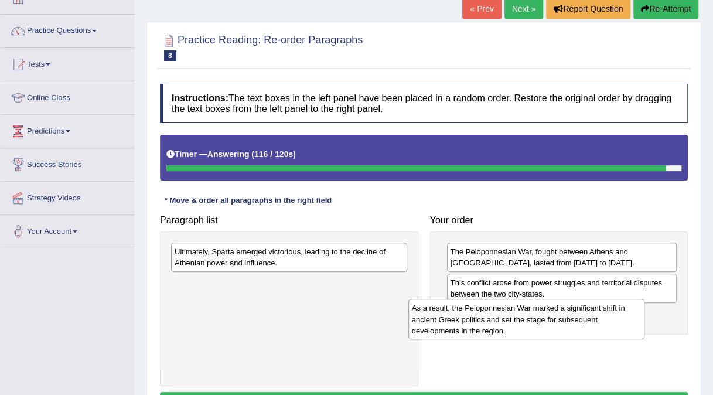
drag, startPoint x: 251, startPoint y: 269, endPoint x: 501, endPoint y: 327, distance: 256.6
click at [501, 327] on div "As a result, the Peloponnesian War marked a significant shift in ancient Greek …" at bounding box center [526, 319] width 236 height 40
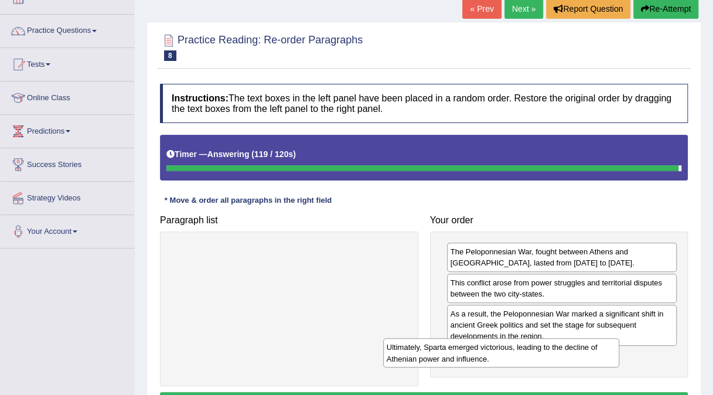
drag, startPoint x: 366, startPoint y: 260, endPoint x: 578, endPoint y: 356, distance: 232.8
click at [578, 356] on div "Ultimately, Sparta emerged victorious, leading to the decline of Athenian power…" at bounding box center [501, 352] width 236 height 29
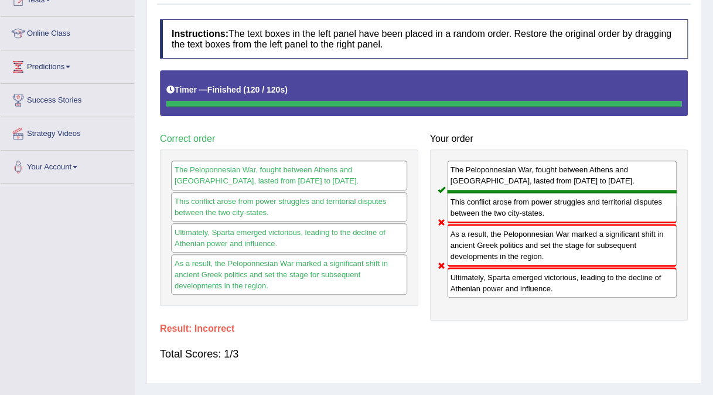
scroll to position [0, 0]
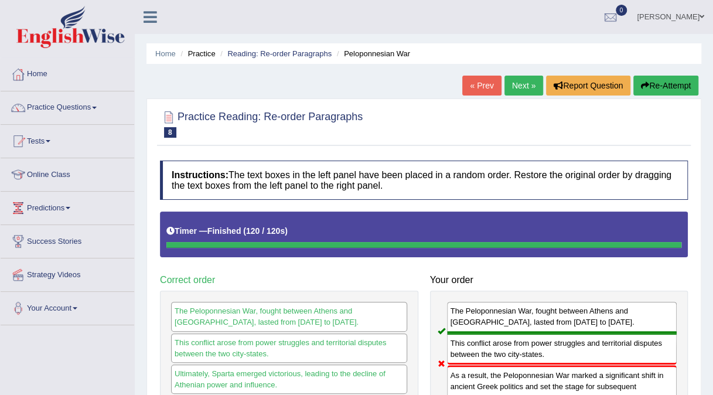
click at [527, 90] on link "Next »" at bounding box center [523, 86] width 39 height 20
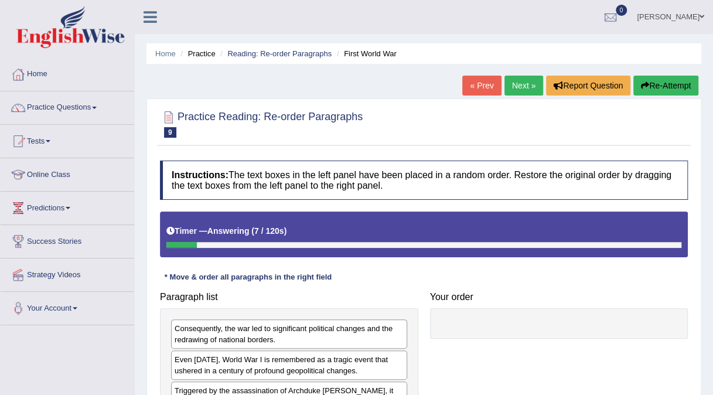
click at [535, 98] on div "Practice Reading: Re-order Paragraphs 9 First World War Instructions: The text …" at bounding box center [423, 295] width 555 height 395
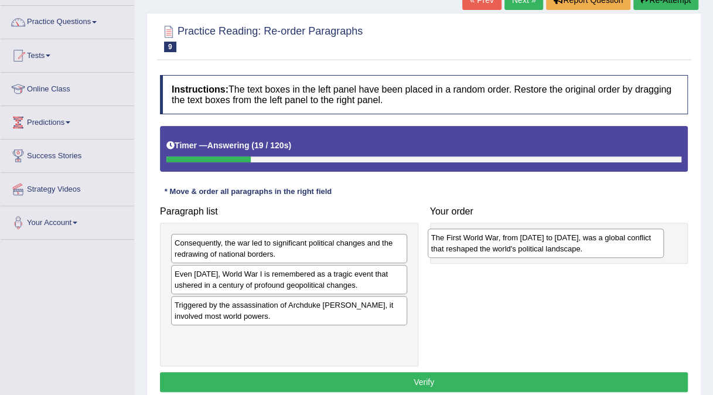
drag, startPoint x: 212, startPoint y: 345, endPoint x: 469, endPoint y: 248, distance: 274.3
click at [469, 248] on div "The First World War, from [DATE] to [DATE], was a global conflict that reshaped…" at bounding box center [546, 242] width 236 height 29
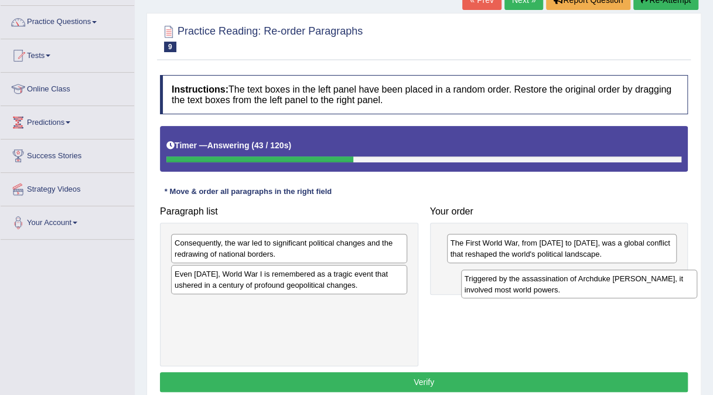
drag, startPoint x: 234, startPoint y: 316, endPoint x: 524, endPoint y: 292, distance: 290.4
click at [524, 292] on div "Triggered by the assassination of Archduke Franz Ferdinand, it involved most wo…" at bounding box center [579, 283] width 236 height 29
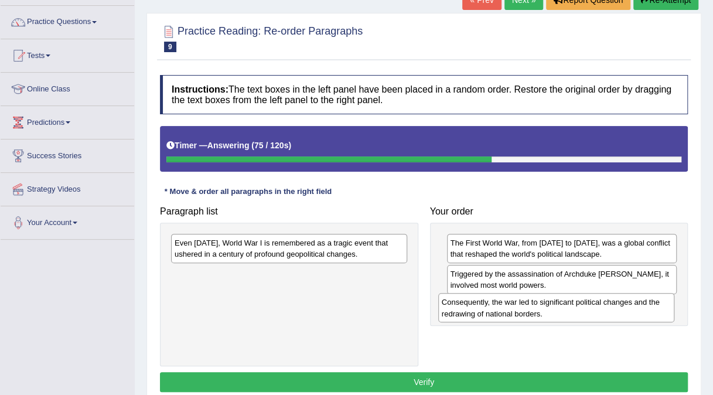
drag, startPoint x: 266, startPoint y: 252, endPoint x: 534, endPoint y: 312, distance: 274.2
click at [534, 312] on div "Consequently, the war led to significant political changes and the redrawing of…" at bounding box center [556, 307] width 236 height 29
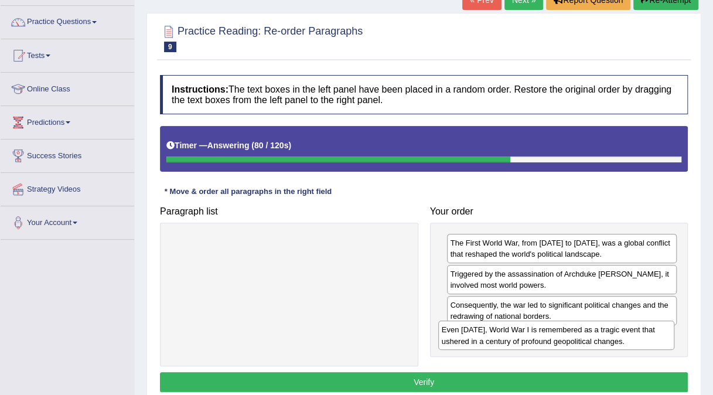
drag, startPoint x: 331, startPoint y: 255, endPoint x: 599, endPoint y: 342, distance: 281.0
click at [599, 342] on div "Even today, World War I is remembered as a tragic event that ushered in a centu…" at bounding box center [556, 334] width 236 height 29
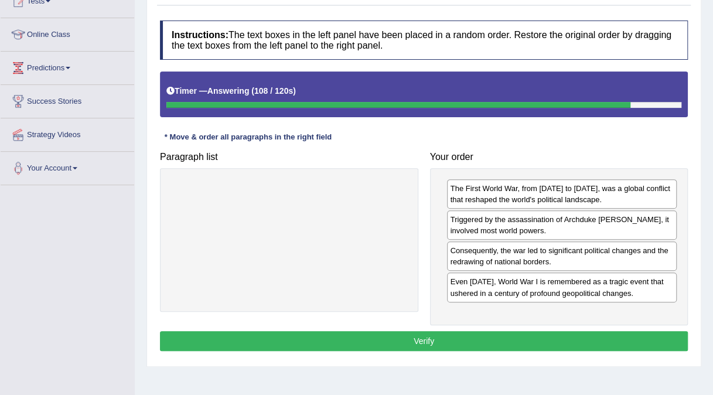
scroll to position [139, 0]
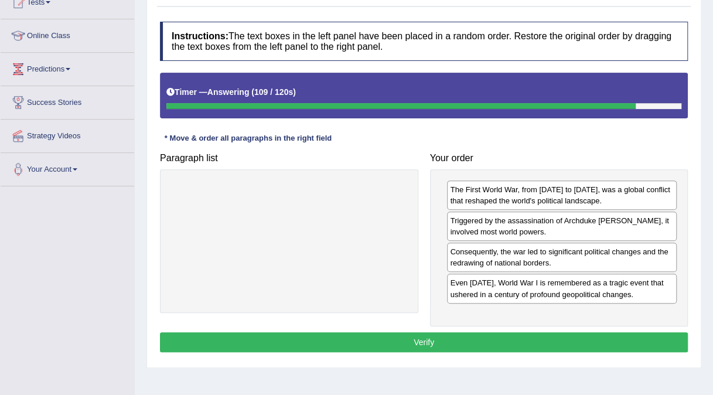
click at [556, 340] on button "Verify" at bounding box center [424, 342] width 528 height 20
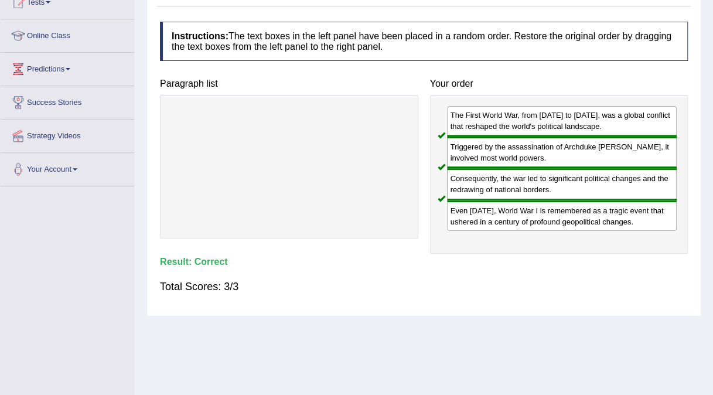
scroll to position [0, 0]
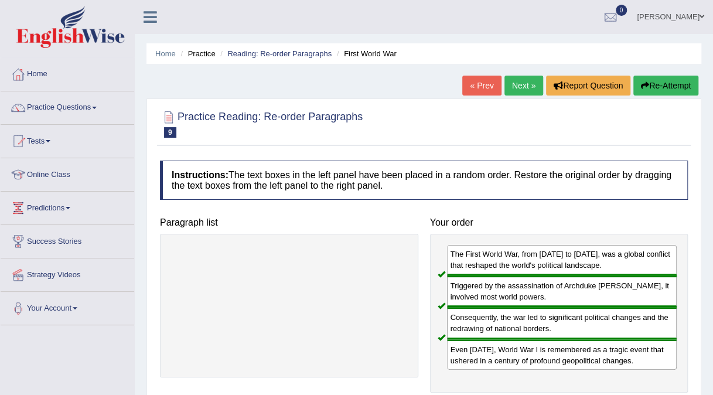
click at [518, 86] on link "Next »" at bounding box center [523, 86] width 39 height 20
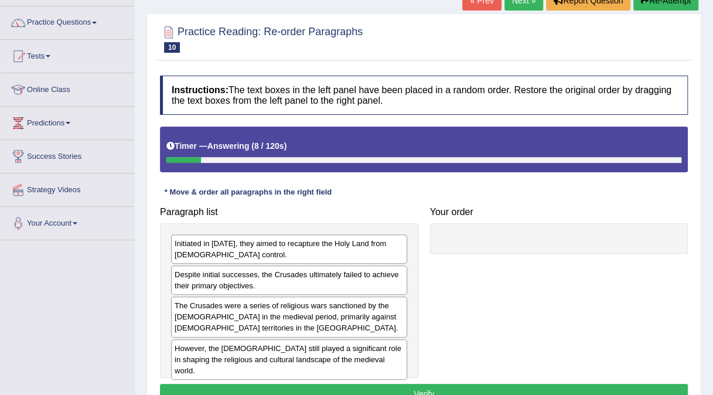
scroll to position [87, 0]
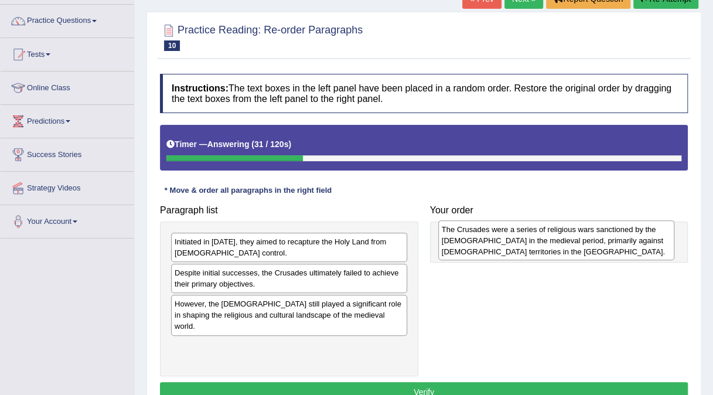
drag, startPoint x: 213, startPoint y: 324, endPoint x: 480, endPoint y: 251, distance: 277.1
click at [480, 251] on div "The Crusades were a series of religious wars sanctioned by the Latin Church in …" at bounding box center [556, 240] width 236 height 40
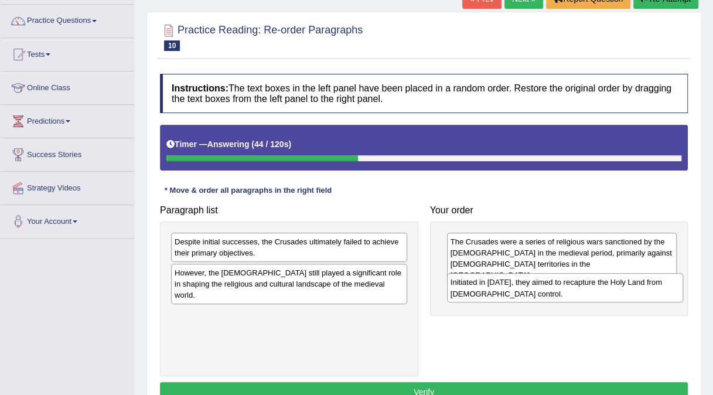
drag, startPoint x: 231, startPoint y: 250, endPoint x: 507, endPoint y: 290, distance: 278.9
click at [507, 290] on div "Initiated in 1095, they aimed to recapture the Holy Land from Muslim control." at bounding box center [565, 287] width 236 height 29
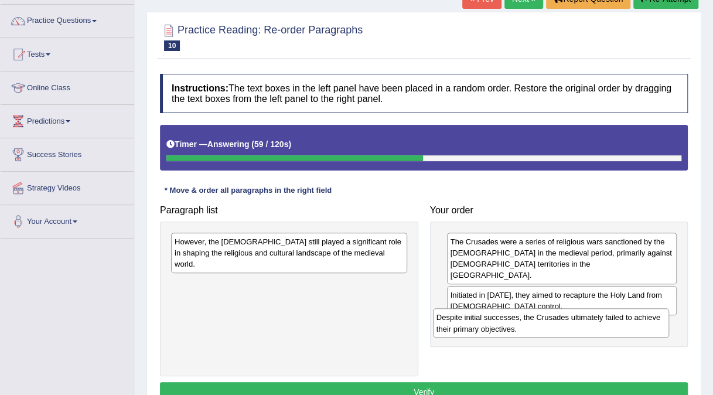
drag, startPoint x: 233, startPoint y: 248, endPoint x: 494, endPoint y: 324, distance: 272.5
click at [494, 324] on div "Despite initial successes, the Crusades ultimately failed to achieve their prim…" at bounding box center [551, 322] width 236 height 29
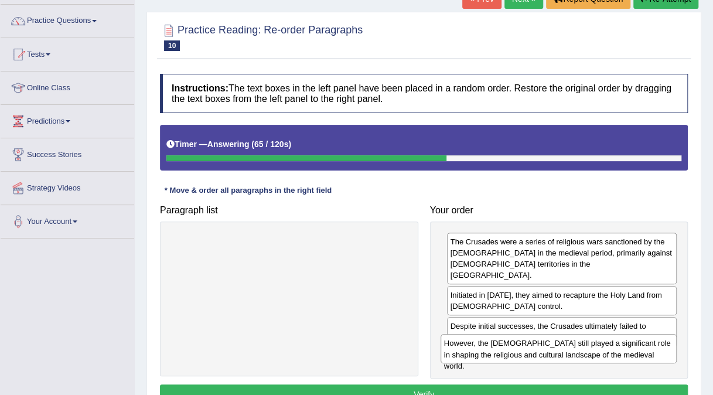
drag, startPoint x: 394, startPoint y: 244, endPoint x: 663, endPoint y: 346, distance: 288.0
click at [663, 346] on div "However, the Crusades still played a significant role in shaping the religious …" at bounding box center [558, 348] width 236 height 29
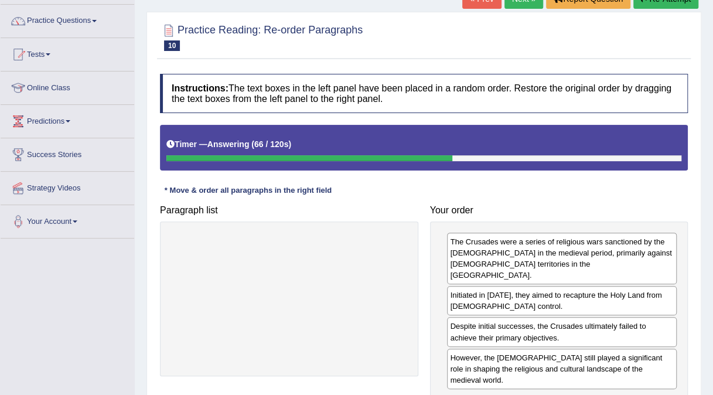
scroll to position [220, 0]
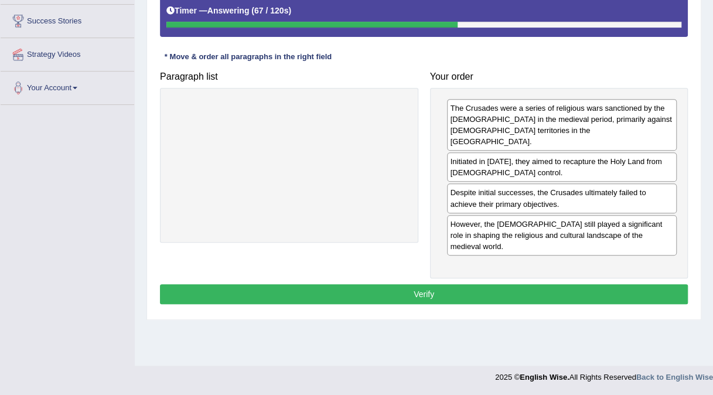
click at [520, 284] on button "Verify" at bounding box center [424, 294] width 528 height 20
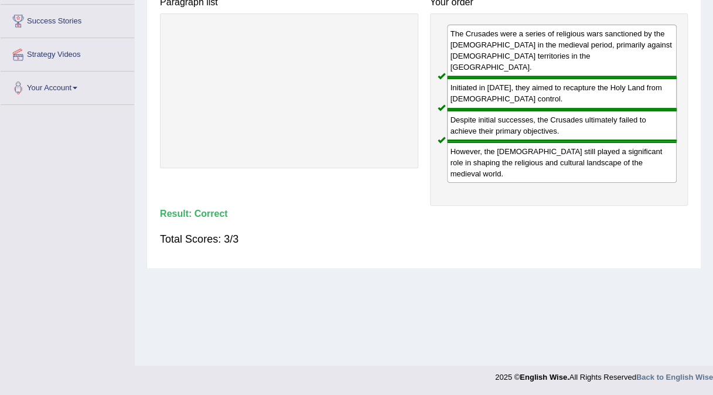
click at [401, 173] on div "Paragraph list Correct order The Crusades were a series of religious wars sanct…" at bounding box center [423, 98] width 539 height 214
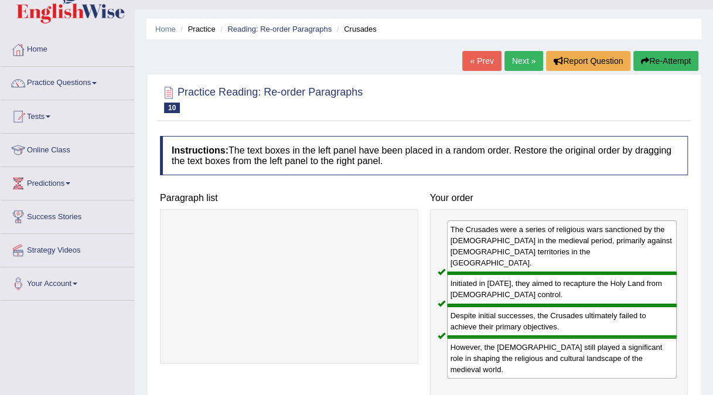
scroll to position [0, 0]
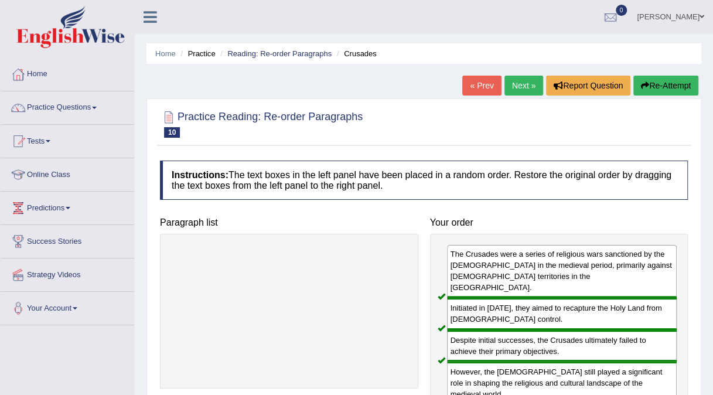
click at [514, 79] on link "Next »" at bounding box center [523, 86] width 39 height 20
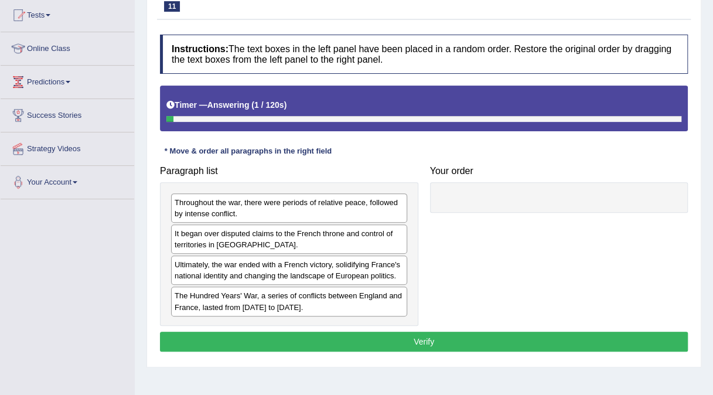
scroll to position [127, 0]
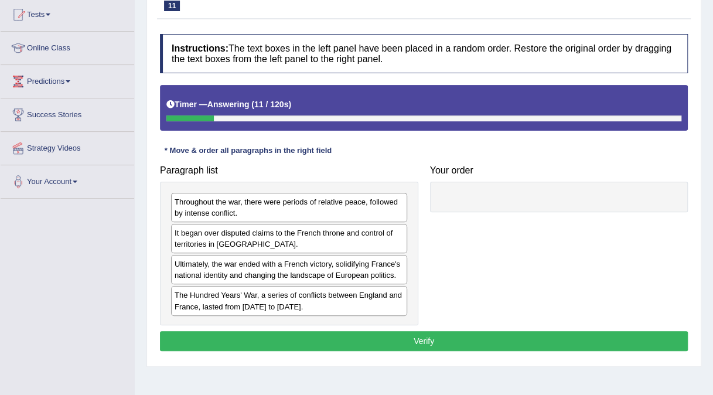
click at [209, 305] on div "The Hundred Years' War, a series of conflicts between England and France, laste…" at bounding box center [289, 300] width 236 height 29
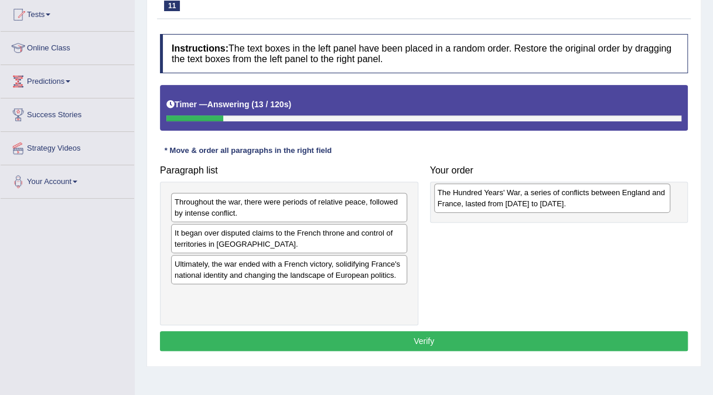
drag, startPoint x: 209, startPoint y: 305, endPoint x: 472, endPoint y: 204, distance: 281.8
click at [472, 204] on div "The Hundred Years' War, a series of conflicts between England and France, laste…" at bounding box center [552, 197] width 236 height 29
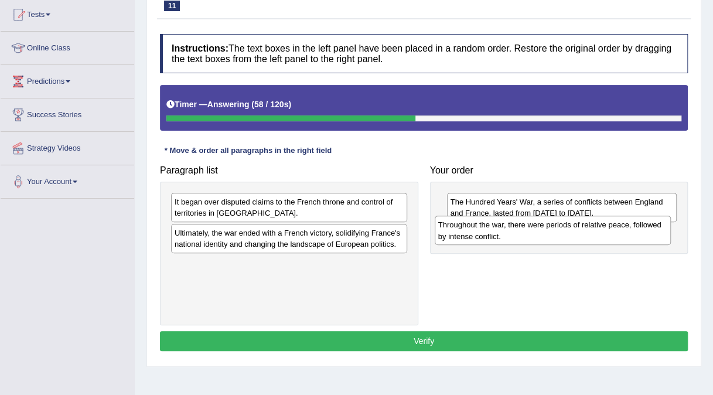
drag, startPoint x: 303, startPoint y: 216, endPoint x: 566, endPoint y: 239, distance: 264.6
click at [566, 239] on div "Throughout the war, there were periods of relative peace, followed by intense c…" at bounding box center [553, 230] width 236 height 29
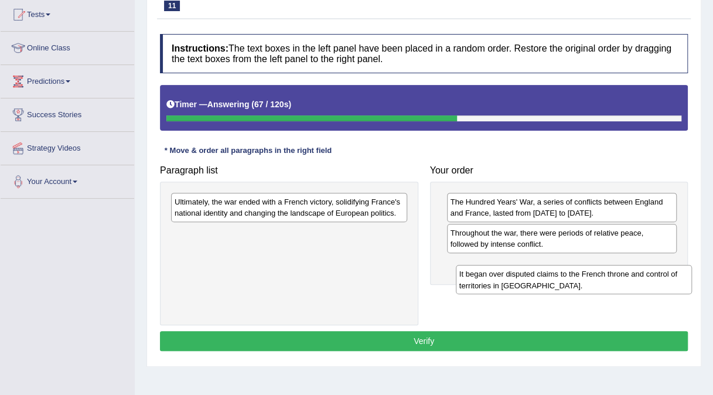
drag, startPoint x: 254, startPoint y: 218, endPoint x: 539, endPoint y: 290, distance: 293.8
click at [539, 290] on div "It began over disputed claims to the French throne and control of territories i…" at bounding box center [574, 279] width 236 height 29
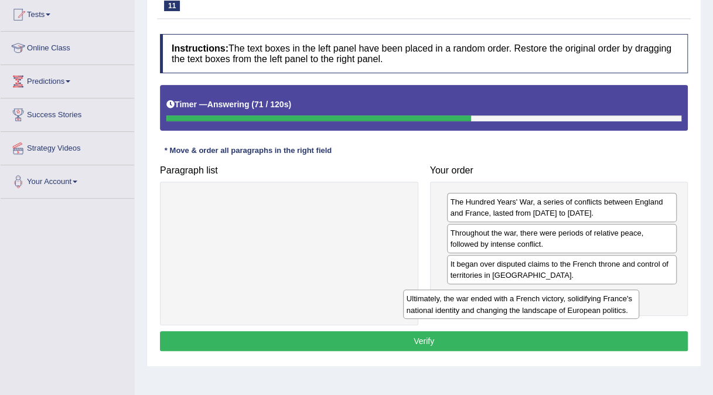
drag, startPoint x: 397, startPoint y: 217, endPoint x: 629, endPoint y: 314, distance: 251.5
click at [629, 314] on div "Ultimately, the war ended with a French victory, solidifying France's national …" at bounding box center [521, 303] width 236 height 29
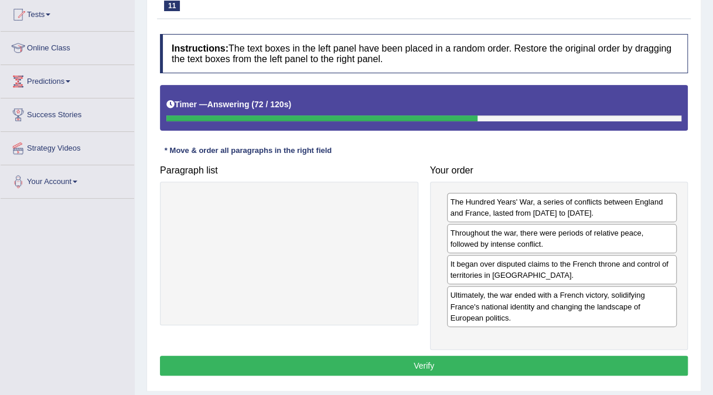
click at [547, 356] on button "Verify" at bounding box center [424, 366] width 528 height 20
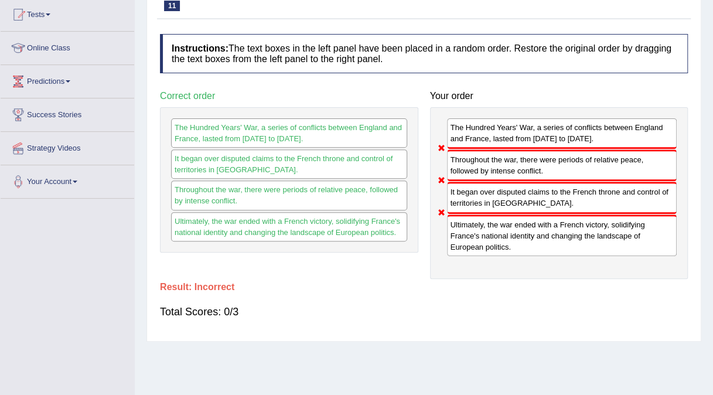
scroll to position [0, 0]
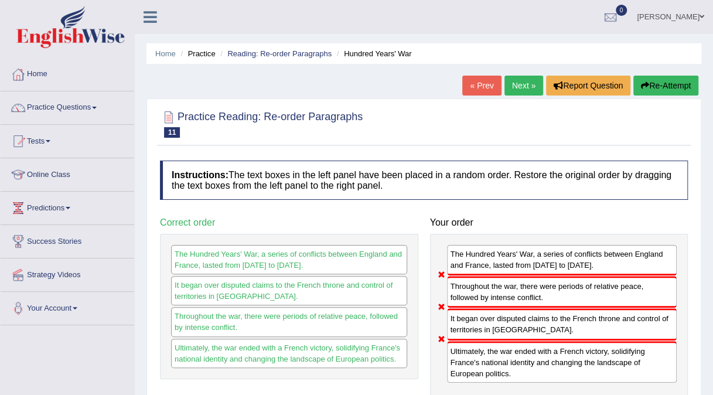
click at [524, 88] on link "Next »" at bounding box center [523, 86] width 39 height 20
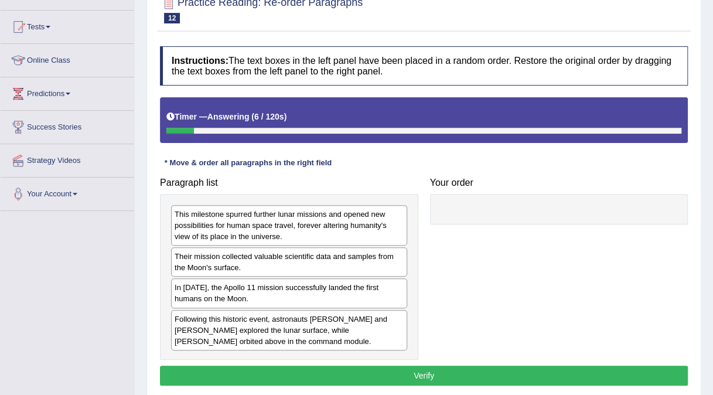
scroll to position [115, 0]
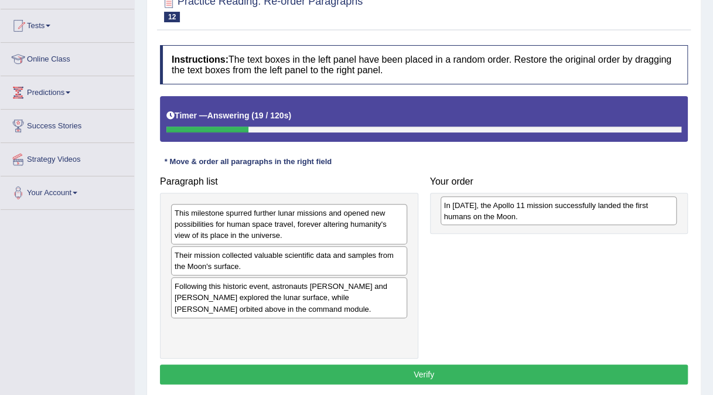
drag, startPoint x: 216, startPoint y: 292, endPoint x: 486, endPoint y: 212, distance: 280.9
click at [486, 212] on div "In 1969, the Apollo 11 mission successfully landed the first humans on the Moon." at bounding box center [558, 210] width 236 height 29
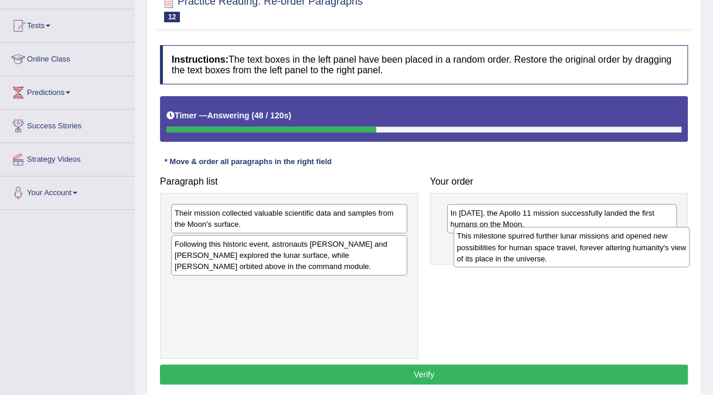
drag, startPoint x: 244, startPoint y: 231, endPoint x: 527, endPoint y: 255, distance: 283.3
click at [527, 255] on div "This milestone spurred further lunar missions and opened new possibilities for …" at bounding box center [571, 247] width 236 height 40
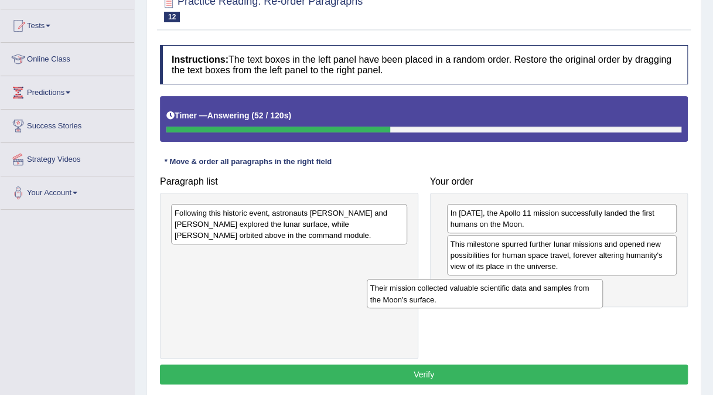
drag, startPoint x: 370, startPoint y: 220, endPoint x: 567, endPoint y: 296, distance: 210.8
click at [567, 296] on div "Their mission collected valuable scientific data and samples from the Moon's su…" at bounding box center [485, 293] width 236 height 29
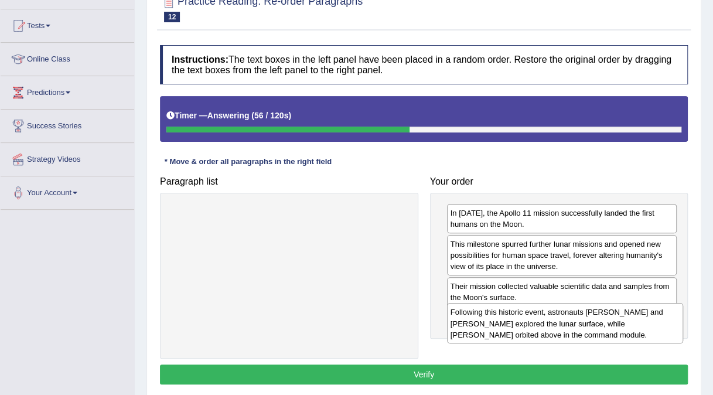
drag, startPoint x: 385, startPoint y: 232, endPoint x: 661, endPoint y: 331, distance: 293.3
click at [661, 331] on div "Following this historic event, astronauts Neil Armstrong and Buzz Aldrin explor…" at bounding box center [565, 323] width 236 height 40
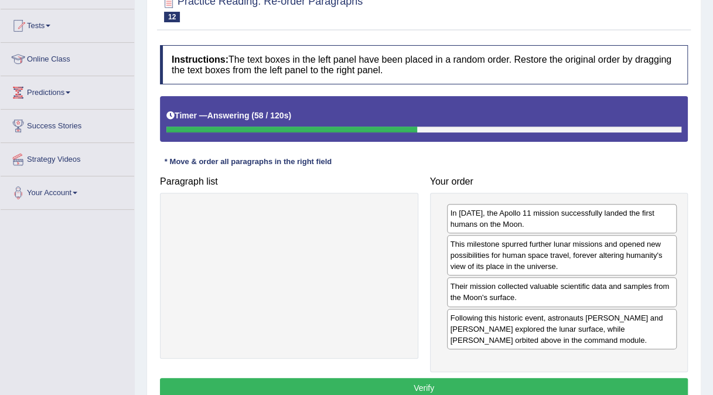
click at [603, 378] on button "Verify" at bounding box center [424, 388] width 528 height 20
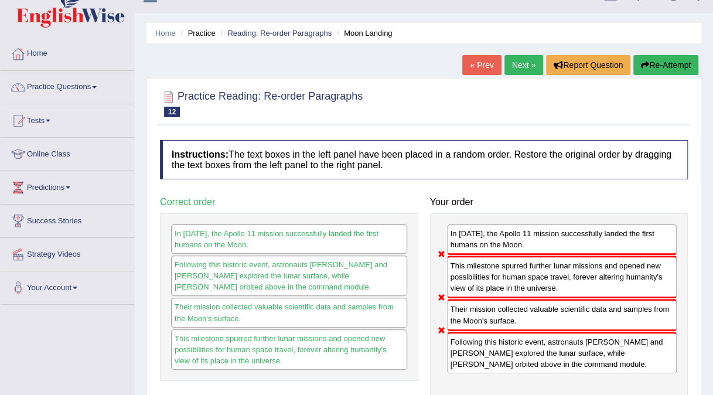
scroll to position [0, 0]
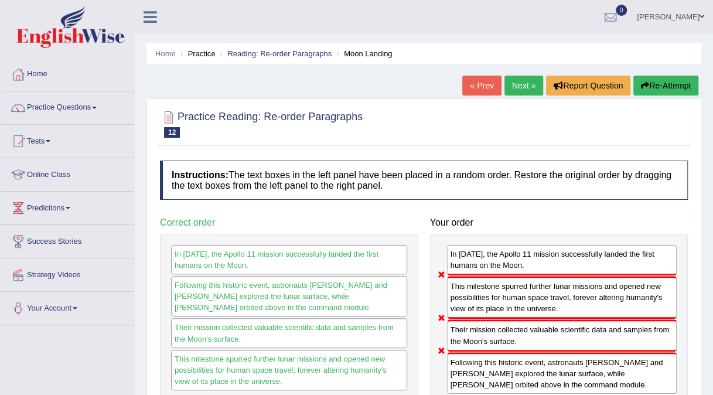
click at [524, 94] on link "Next »" at bounding box center [523, 86] width 39 height 20
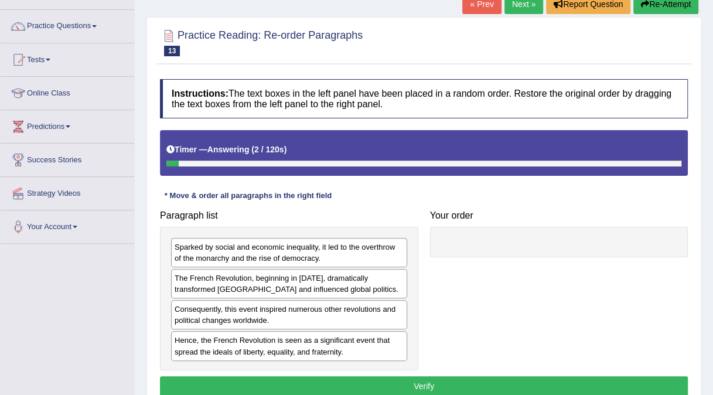
scroll to position [82, 0]
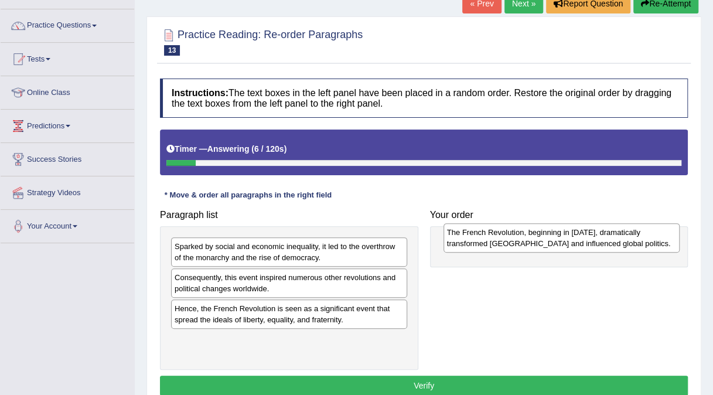
drag, startPoint x: 356, startPoint y: 278, endPoint x: 628, endPoint y: 234, distance: 276.0
click at [628, 234] on div "The French Revolution, beginning in [DATE], dramatically transformed [GEOGRAPHI…" at bounding box center [561, 237] width 236 height 29
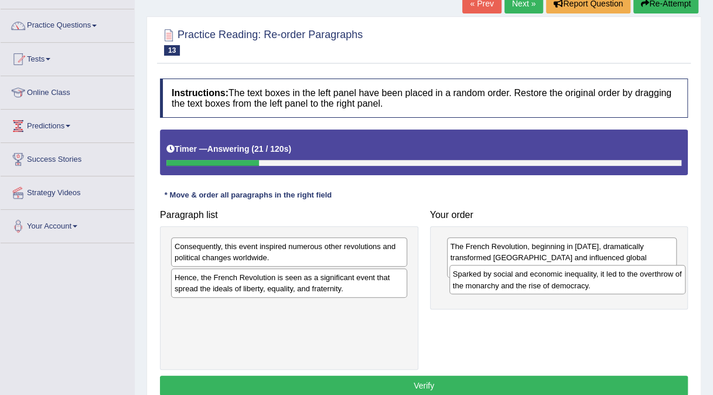
drag, startPoint x: 336, startPoint y: 257, endPoint x: 615, endPoint y: 285, distance: 280.2
click at [615, 285] on div "Sparked by social and economic inequality, it led to the overthrow of the monar…" at bounding box center [567, 279] width 236 height 29
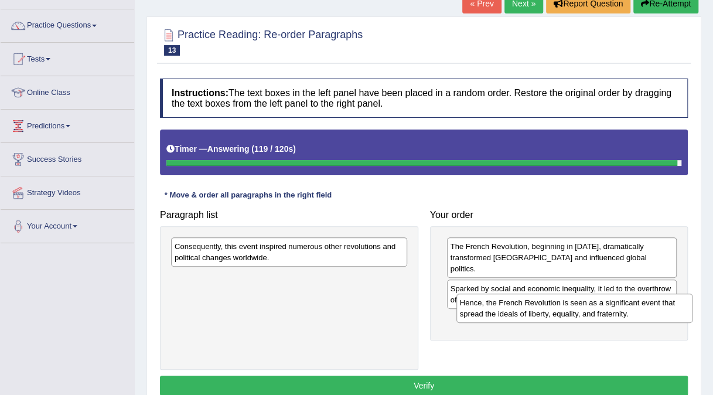
drag, startPoint x: 304, startPoint y: 276, endPoint x: 589, endPoint y: 302, distance: 286.3
click at [589, 302] on div "Hence, the French Revolution is seen as a significant event that spread the ide…" at bounding box center [574, 307] width 236 height 29
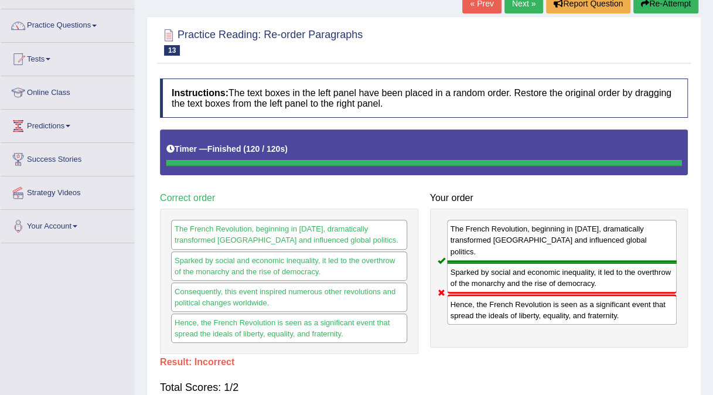
click at [527, 4] on link "Next »" at bounding box center [523, 4] width 39 height 20
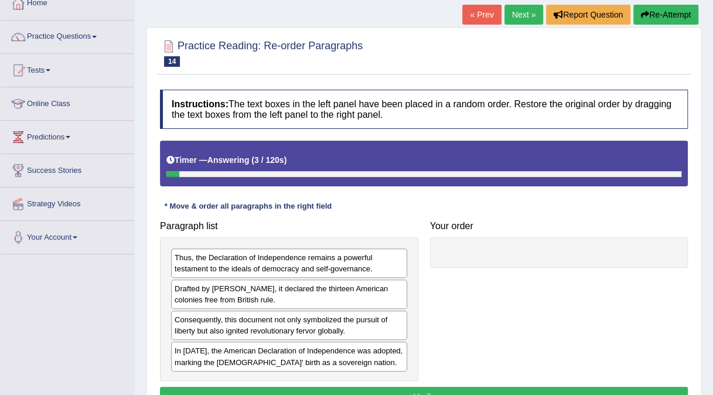
scroll to position [70, 0]
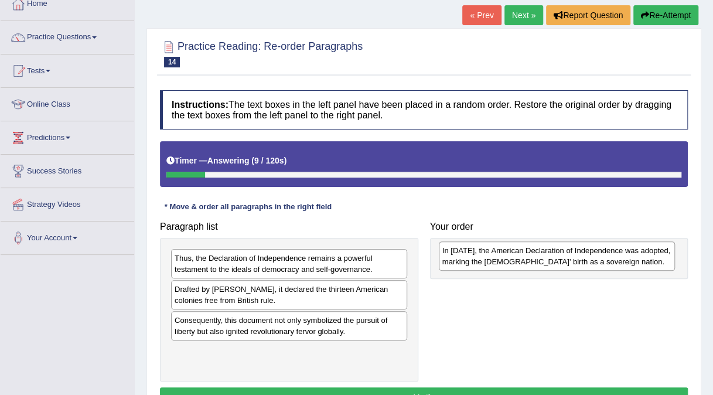
drag, startPoint x: 248, startPoint y: 365, endPoint x: 515, endPoint y: 266, distance: 285.6
click at [515, 266] on div "In [DATE], the American Declaration of Independence was adopted, marking the [D…" at bounding box center [557, 255] width 236 height 29
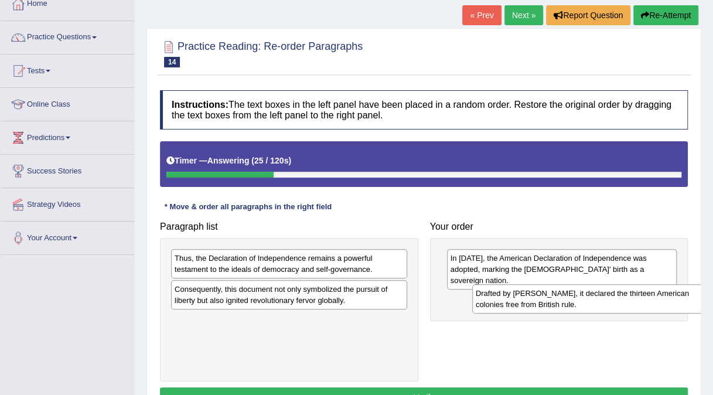
drag, startPoint x: 262, startPoint y: 299, endPoint x: 563, endPoint y: 303, distance: 301.1
click at [563, 303] on div "Drafted by Thomas Jefferson, it declared the thirteen American colonies free fr…" at bounding box center [590, 298] width 236 height 29
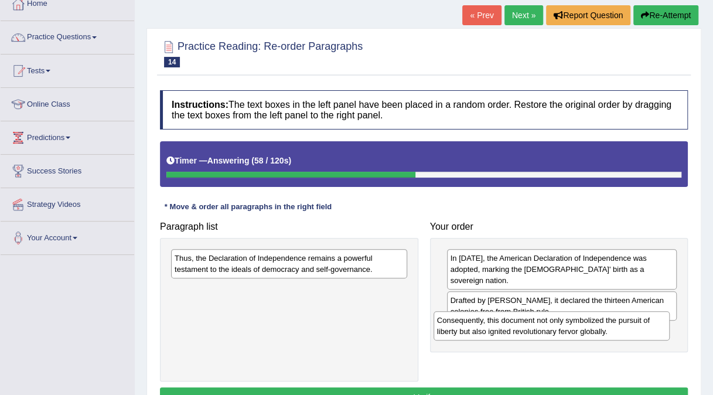
drag, startPoint x: 264, startPoint y: 300, endPoint x: 527, endPoint y: 331, distance: 265.4
click at [527, 331] on div "Consequently, this document not only symbolized the pursuit of liberty but also…" at bounding box center [551, 325] width 236 height 29
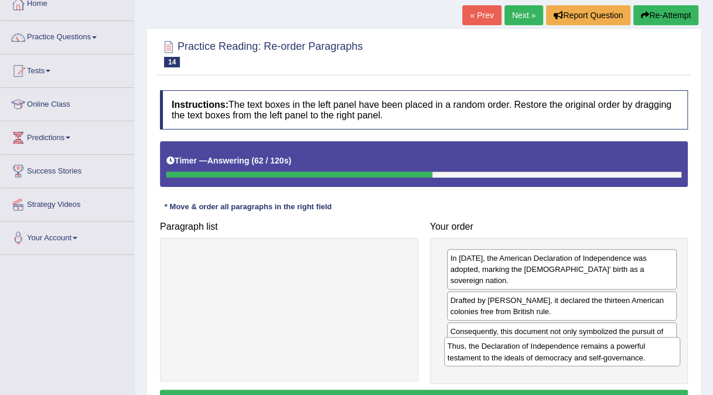
drag, startPoint x: 386, startPoint y: 273, endPoint x: 659, endPoint y: 363, distance: 287.3
click at [659, 363] on div "Thus, the Declaration of Independence remains a powerful testament to the ideal…" at bounding box center [562, 351] width 236 height 29
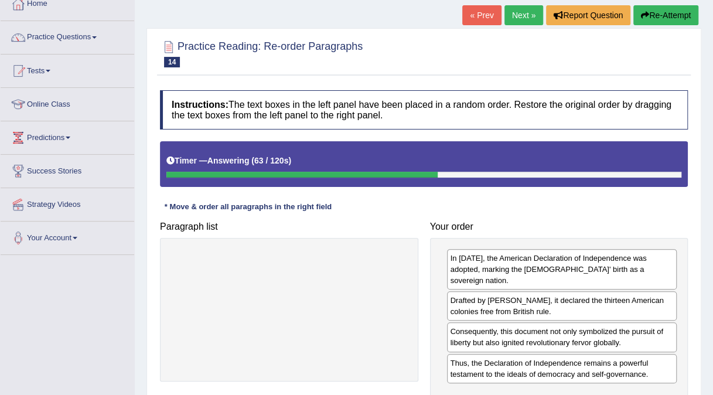
scroll to position [220, 0]
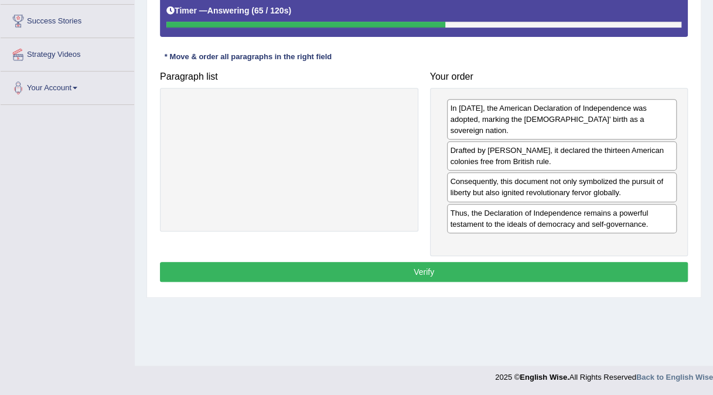
click at [453, 262] on button "Verify" at bounding box center [424, 272] width 528 height 20
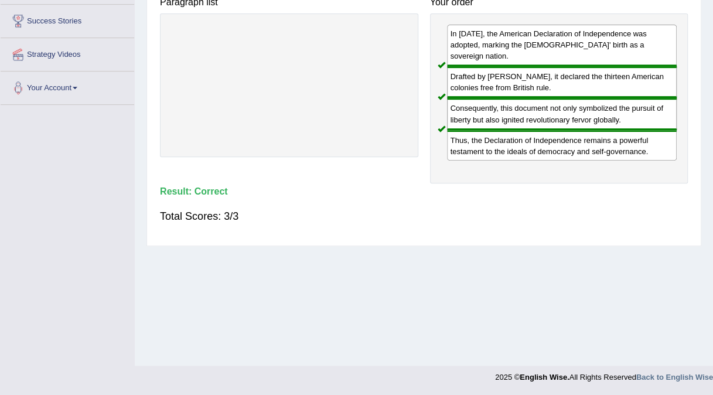
scroll to position [0, 0]
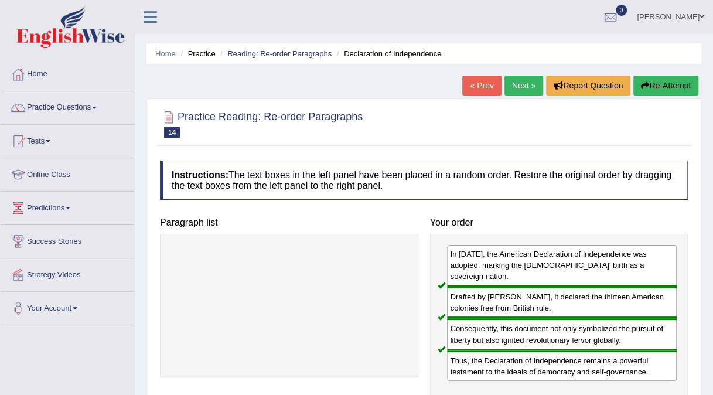
click at [521, 80] on link "Next »" at bounding box center [523, 86] width 39 height 20
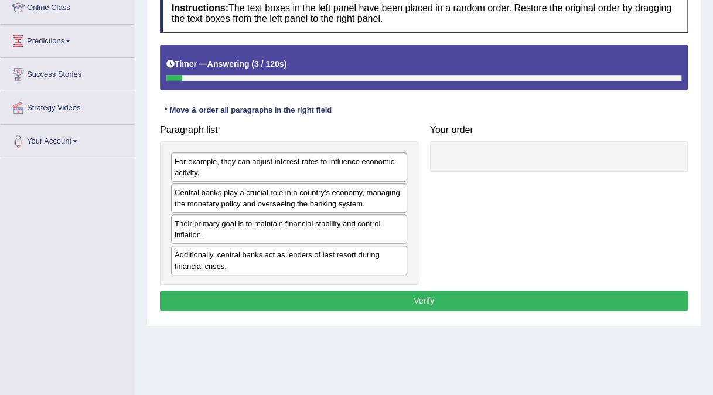
scroll to position [171, 0]
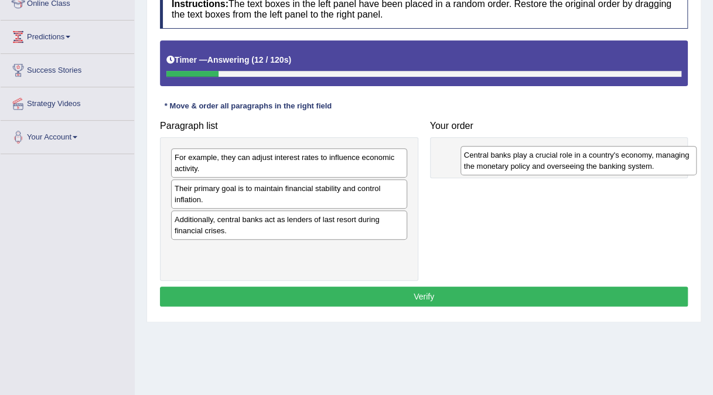
drag, startPoint x: 224, startPoint y: 194, endPoint x: 514, endPoint y: 162, distance: 291.2
click at [514, 162] on div "Central banks play a crucial role in a country's economy, managing the monetary…" at bounding box center [578, 160] width 236 height 29
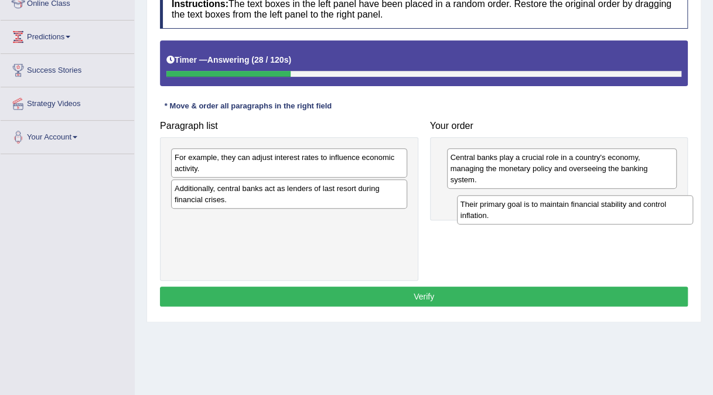
drag, startPoint x: 266, startPoint y: 189, endPoint x: 552, endPoint y: 206, distance: 286.9
click at [552, 206] on div "Their primary goal is to maintain financial stability and control inflation." at bounding box center [575, 209] width 236 height 29
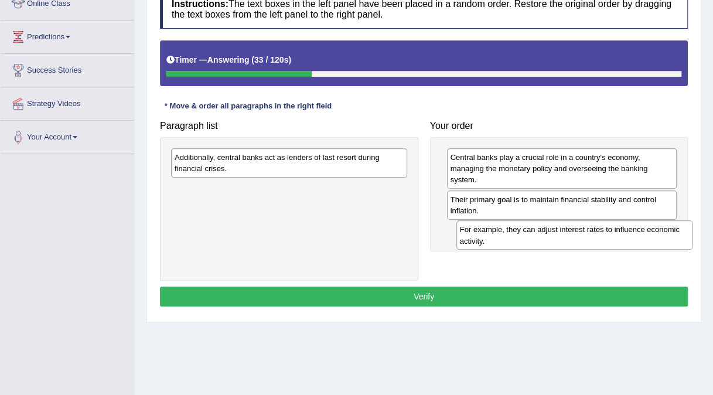
drag, startPoint x: 343, startPoint y: 170, endPoint x: 623, endPoint y: 242, distance: 289.5
click at [623, 242] on div "For example, they can adjust interest rates to influence economic activity." at bounding box center [574, 234] width 236 height 29
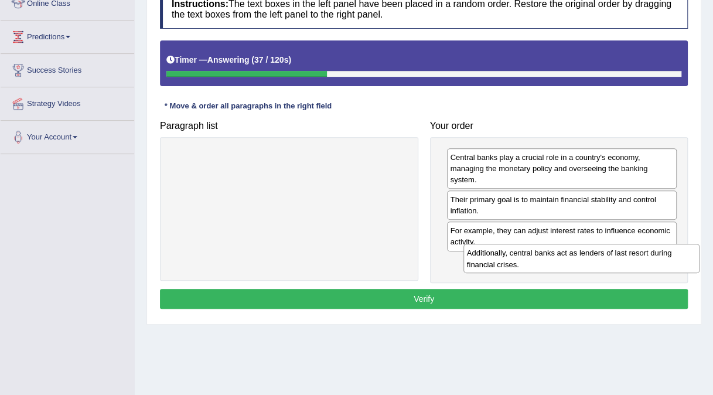
drag, startPoint x: 392, startPoint y: 169, endPoint x: 684, endPoint y: 265, distance: 307.6
click at [684, 265] on div "Additionally, central banks act as lenders of last resort during financial cris…" at bounding box center [581, 258] width 236 height 29
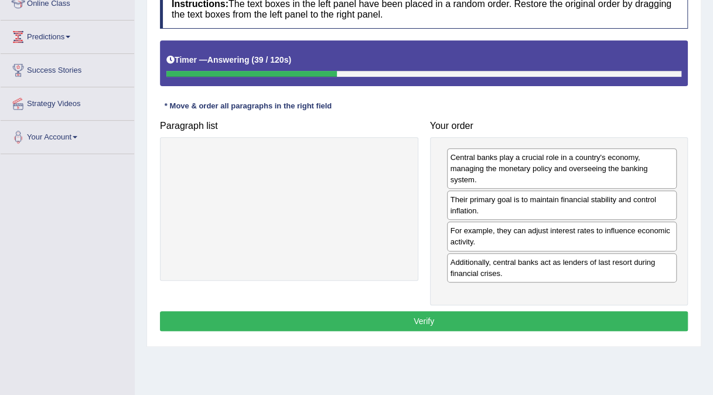
click at [585, 311] on button "Verify" at bounding box center [424, 321] width 528 height 20
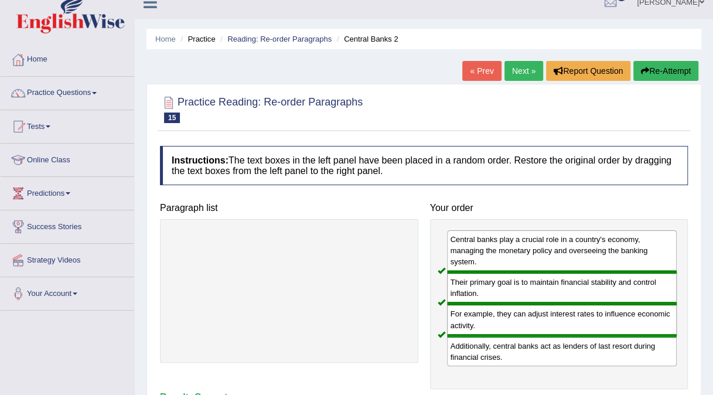
scroll to position [0, 0]
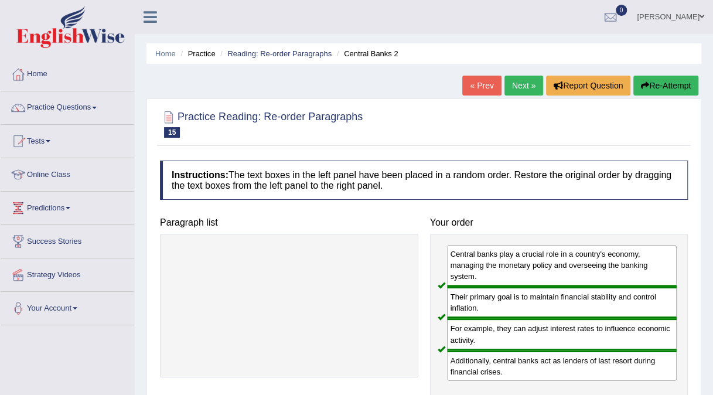
click at [510, 95] on link "Next »" at bounding box center [523, 86] width 39 height 20
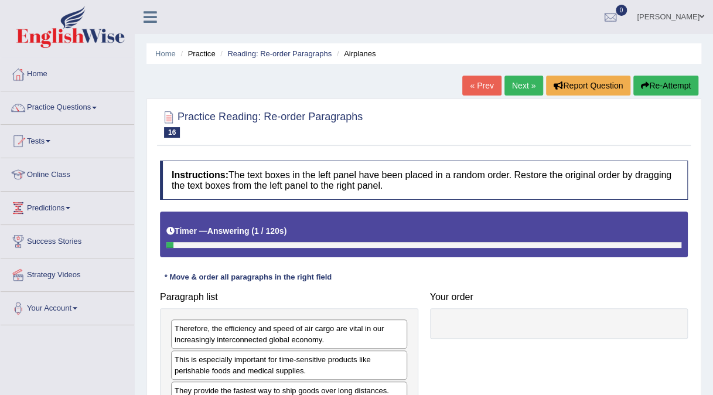
scroll to position [220, 0]
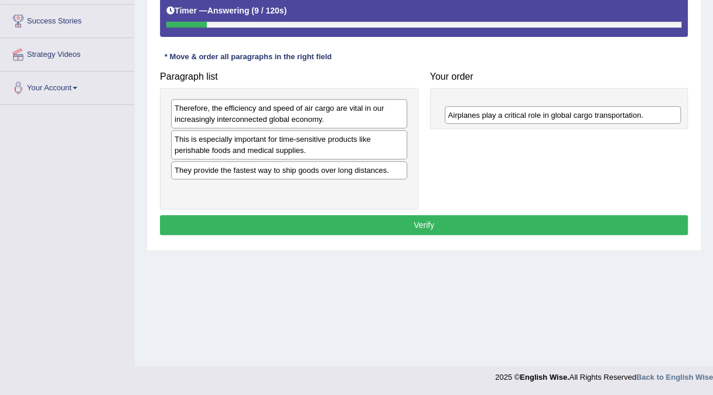
drag, startPoint x: 209, startPoint y: 189, endPoint x: 482, endPoint y: 115, distance: 283.3
click at [482, 115] on div "Airplanes play a critical role in global cargo transportation." at bounding box center [563, 115] width 236 height 18
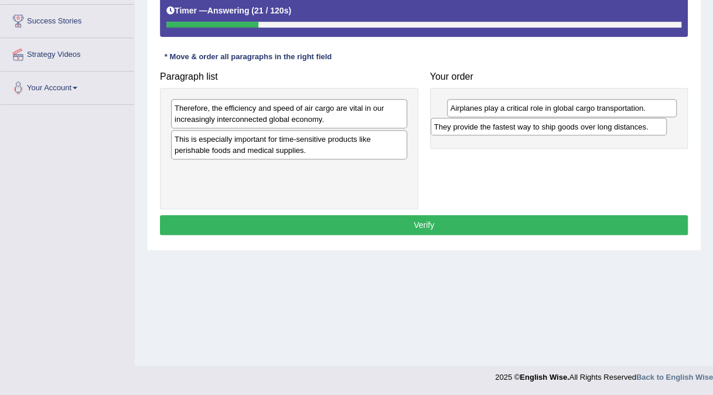
drag, startPoint x: 257, startPoint y: 169, endPoint x: 516, endPoint y: 126, distance: 263.0
click at [516, 126] on div "They provide the fastest way to ship goods over long distances." at bounding box center [548, 127] width 236 height 18
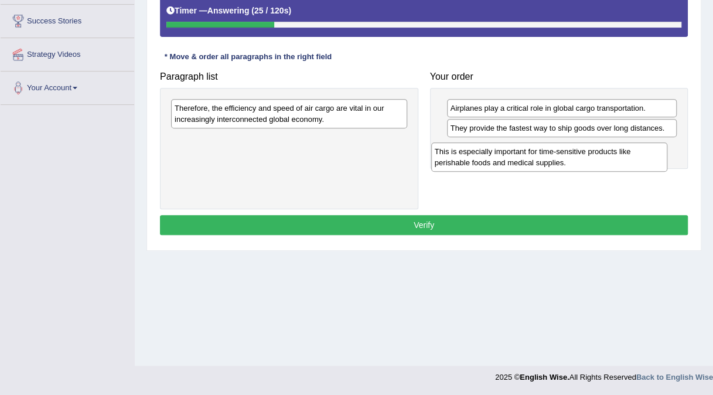
drag, startPoint x: 343, startPoint y: 148, endPoint x: 603, endPoint y: 159, distance: 259.7
click at [603, 159] on div "This is especially important for time-sensitive products like perishable foods …" at bounding box center [549, 156] width 236 height 29
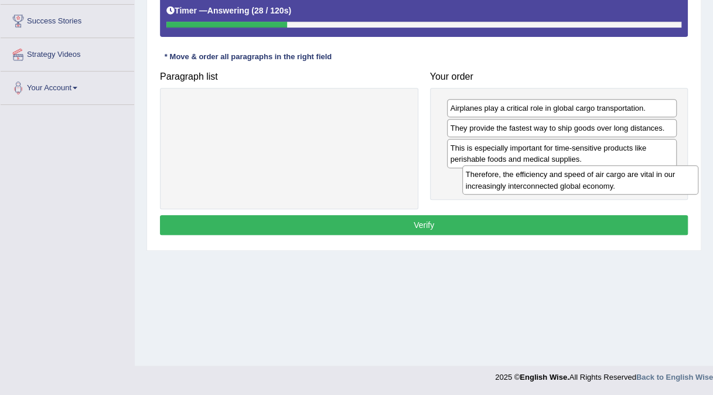
drag, startPoint x: 388, startPoint y: 110, endPoint x: 678, endPoint y: 176, distance: 297.9
click at [678, 176] on div "Therefore, the efficiency and speed of air cargo are vital in our increasingly …" at bounding box center [580, 179] width 236 height 29
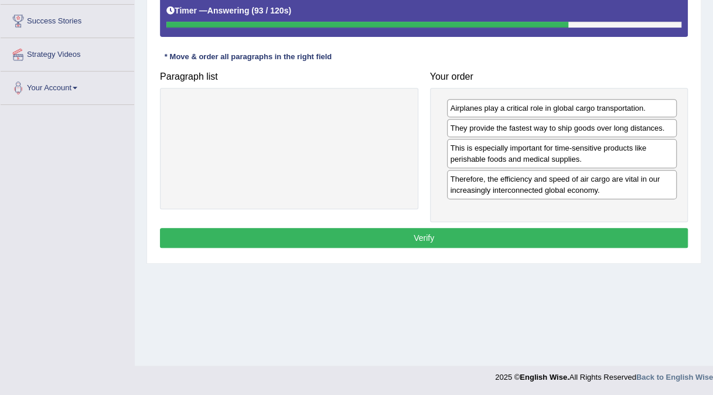
click at [498, 237] on button "Verify" at bounding box center [424, 238] width 528 height 20
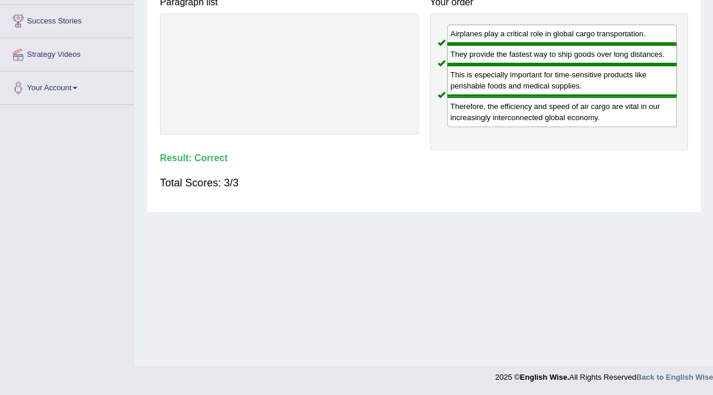
scroll to position [0, 0]
